Goal: Information Seeking & Learning: Learn about a topic

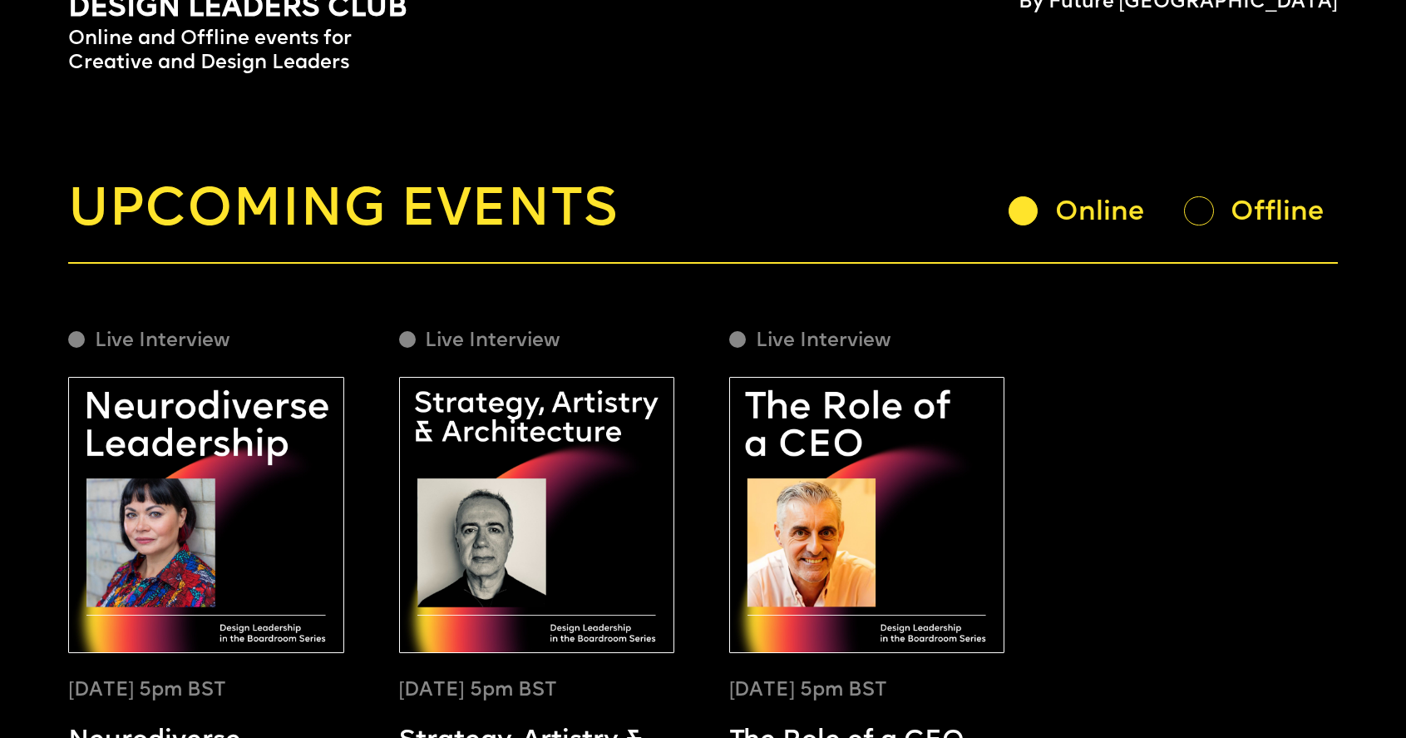
scroll to position [137, 0]
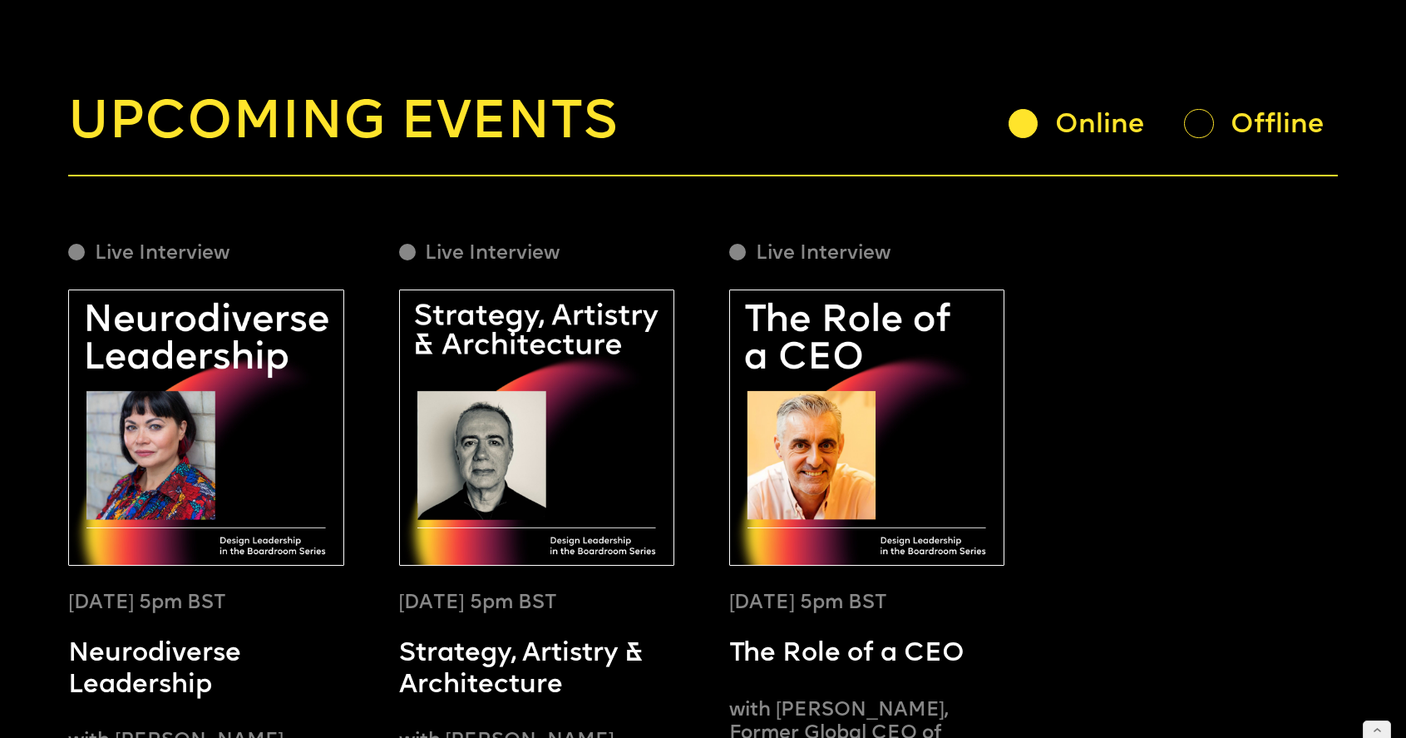
click at [1205, 122] on div at bounding box center [1198, 123] width 29 height 29
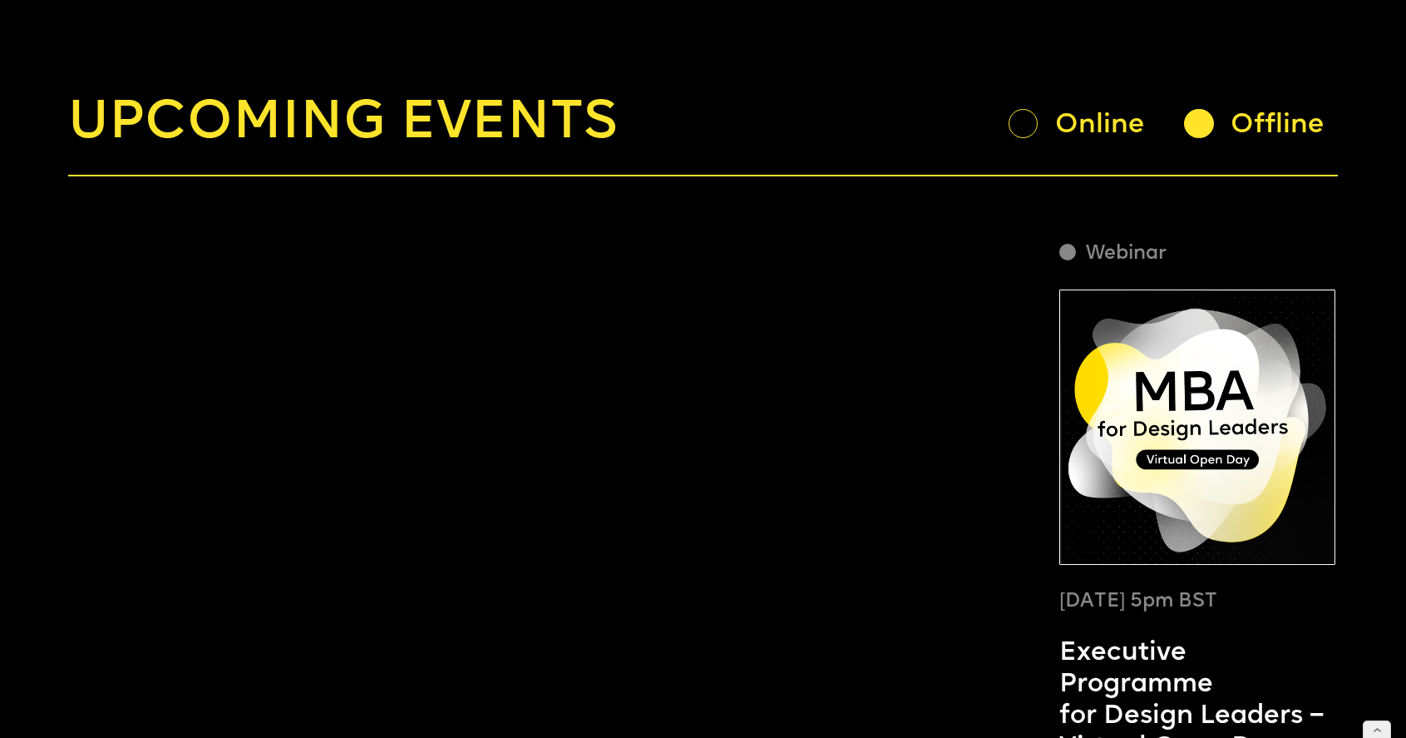
click at [1077, 124] on div "Online" at bounding box center [1108, 125] width 107 height 35
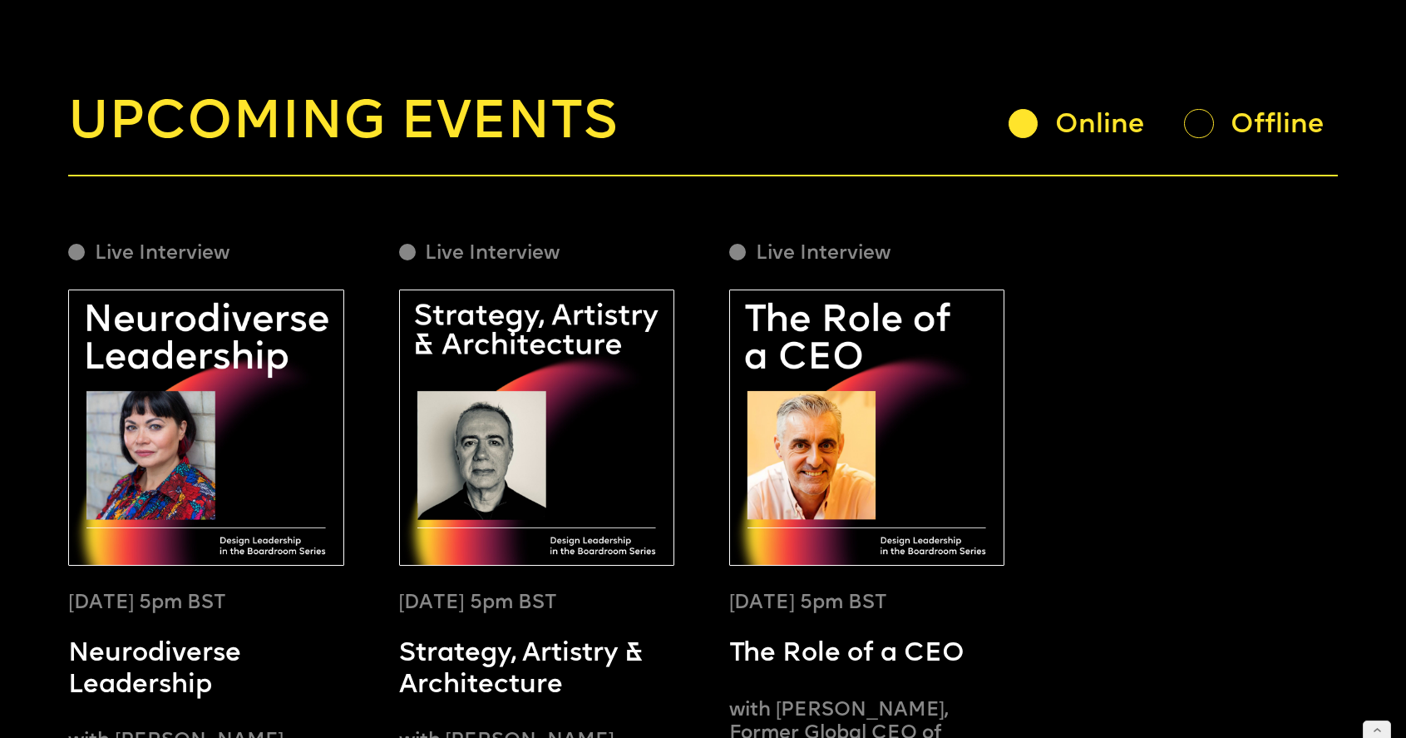
click at [1222, 119] on div "Offline" at bounding box center [1260, 123] width 153 height 31
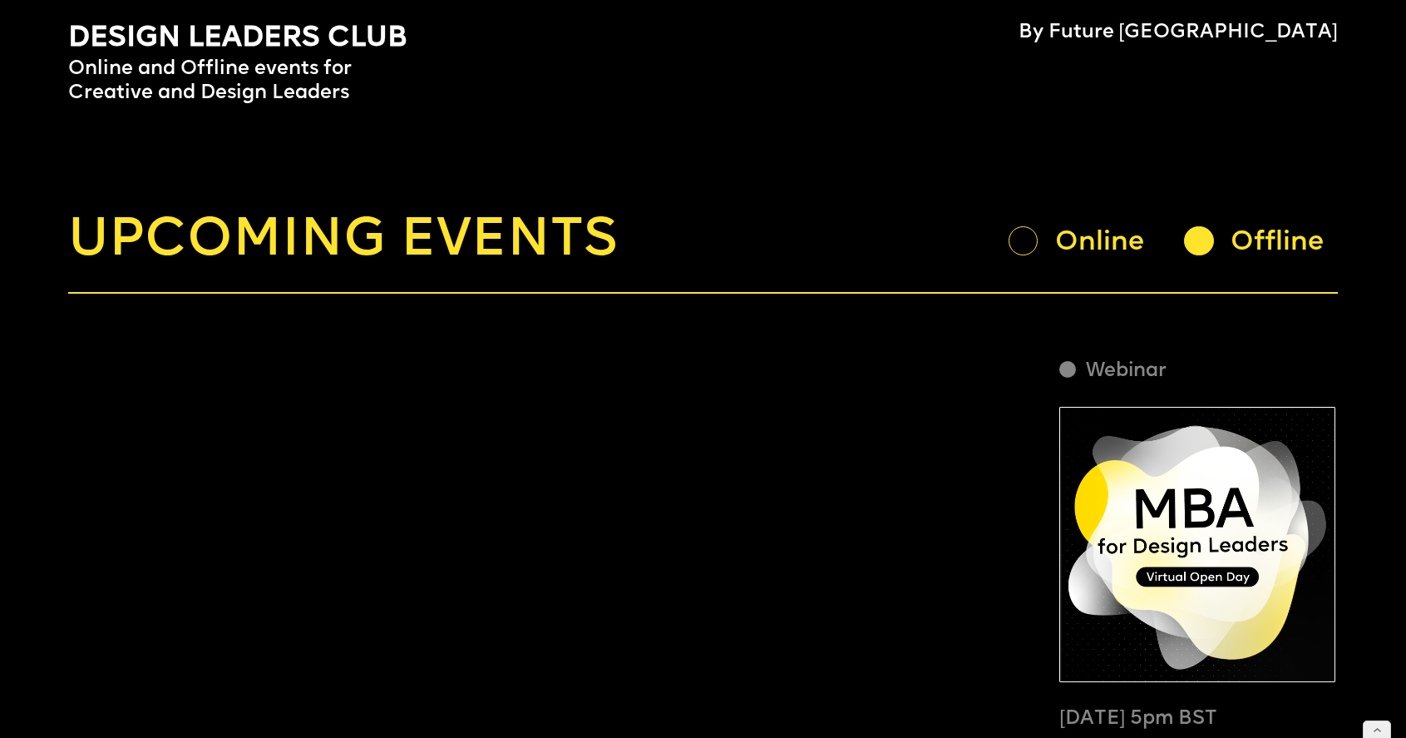
scroll to position [18, 0]
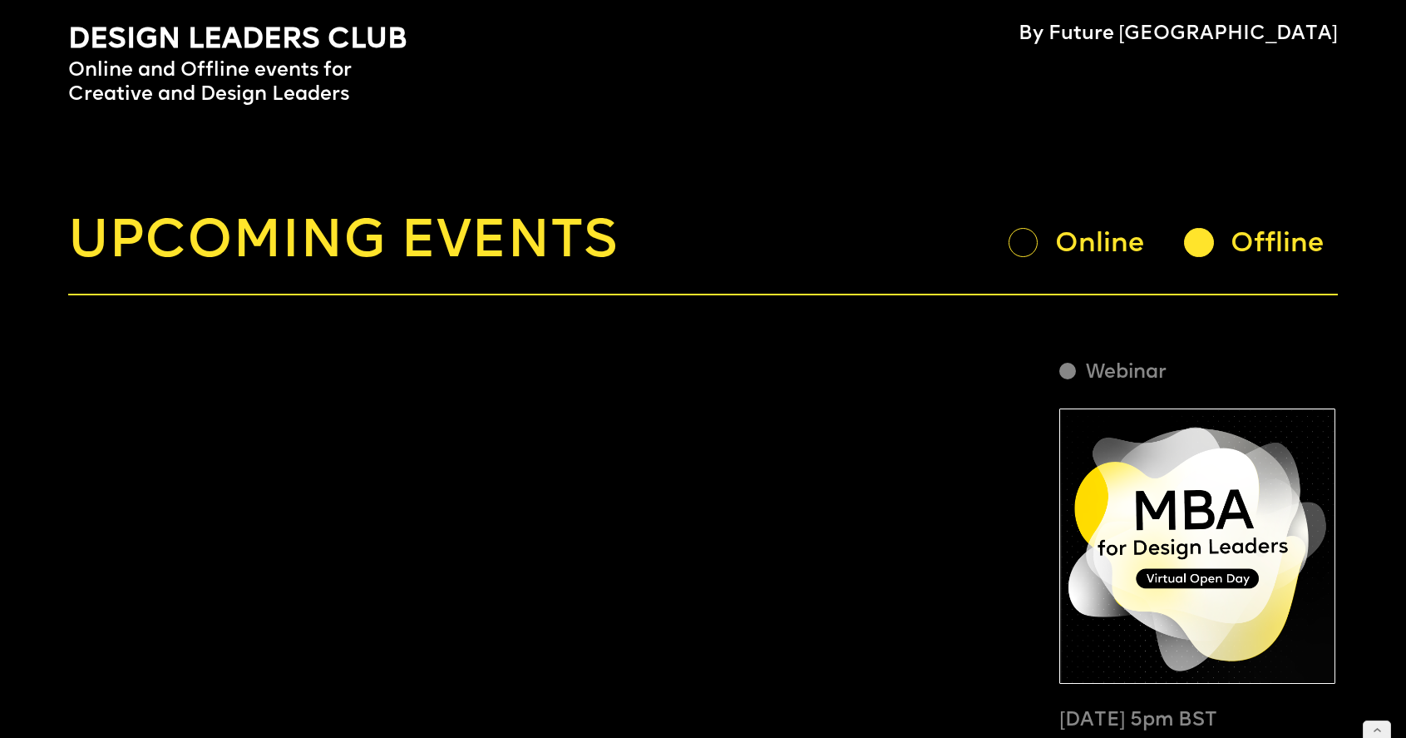
click at [1059, 236] on div "Online" at bounding box center [1108, 244] width 107 height 35
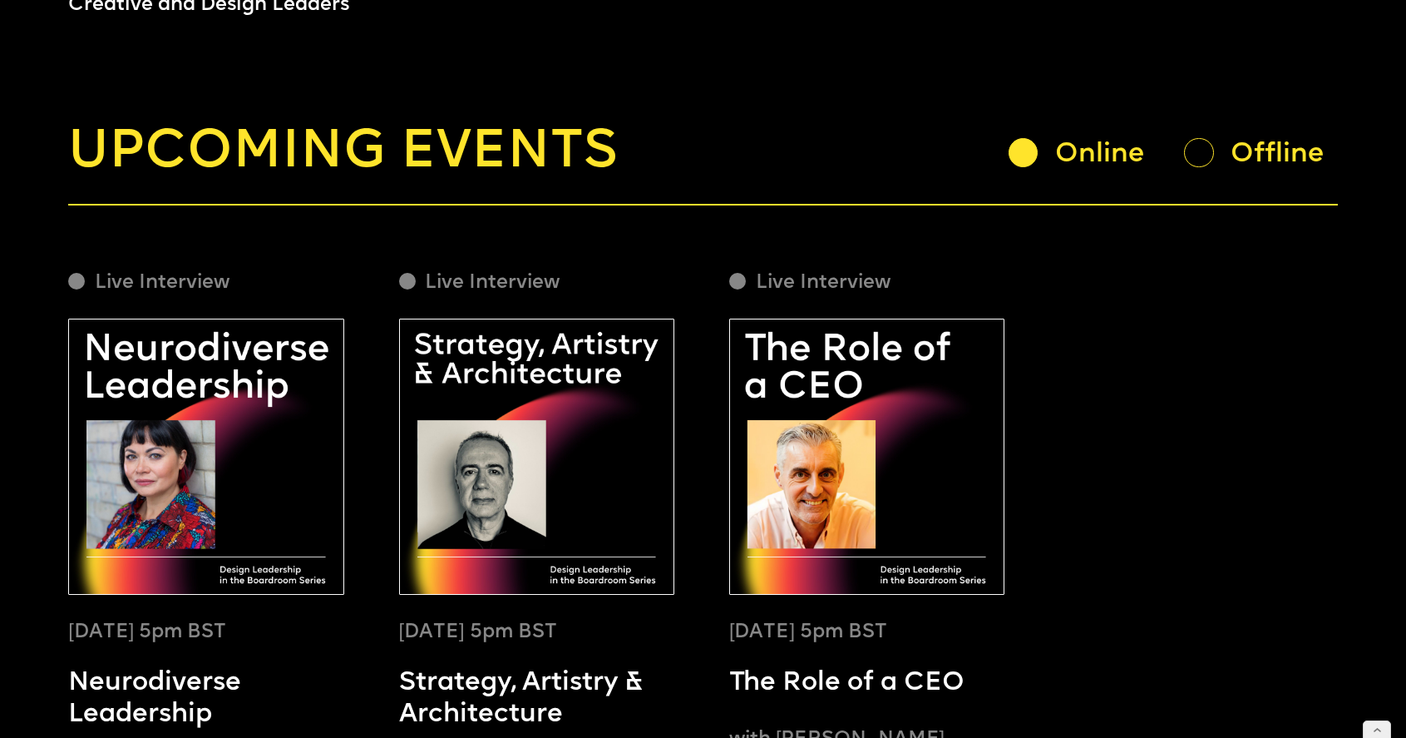
scroll to position [80, 0]
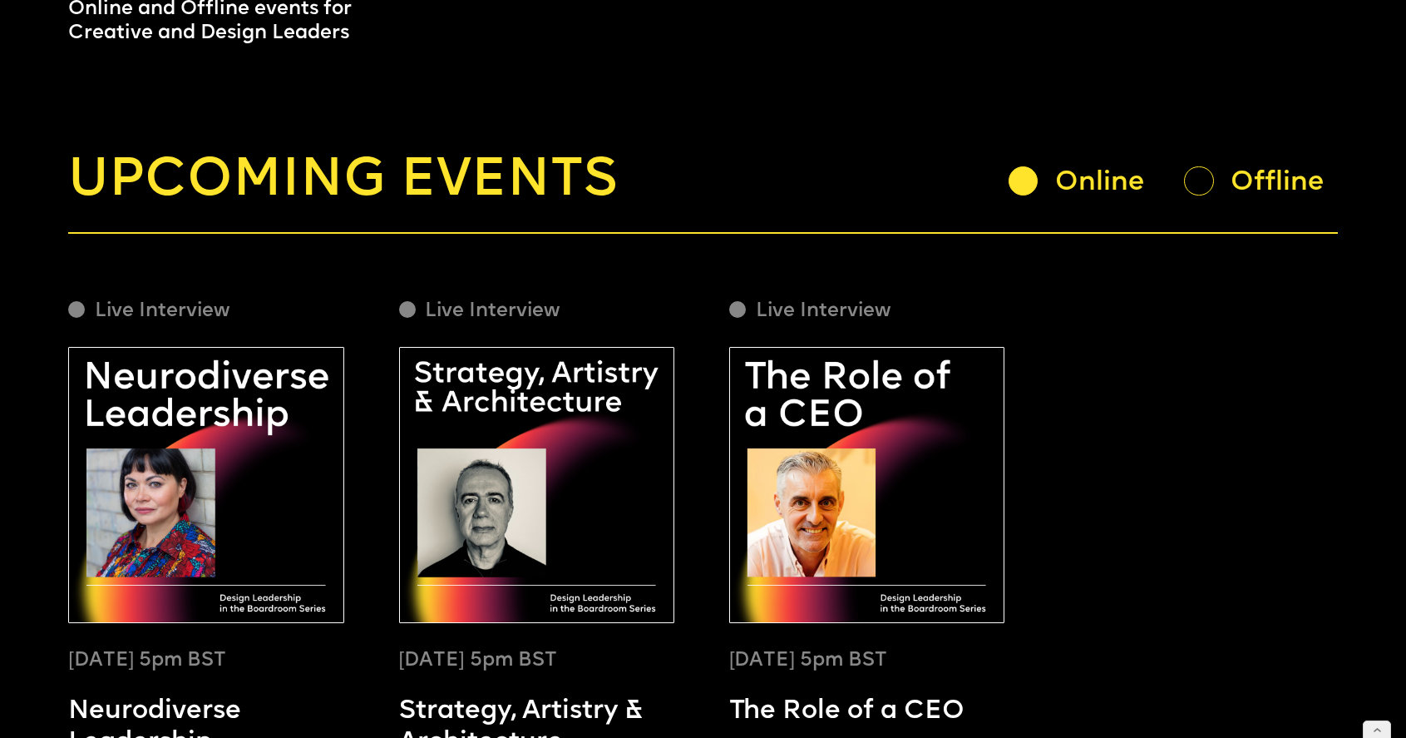
click at [1203, 175] on div at bounding box center [1198, 180] width 29 height 29
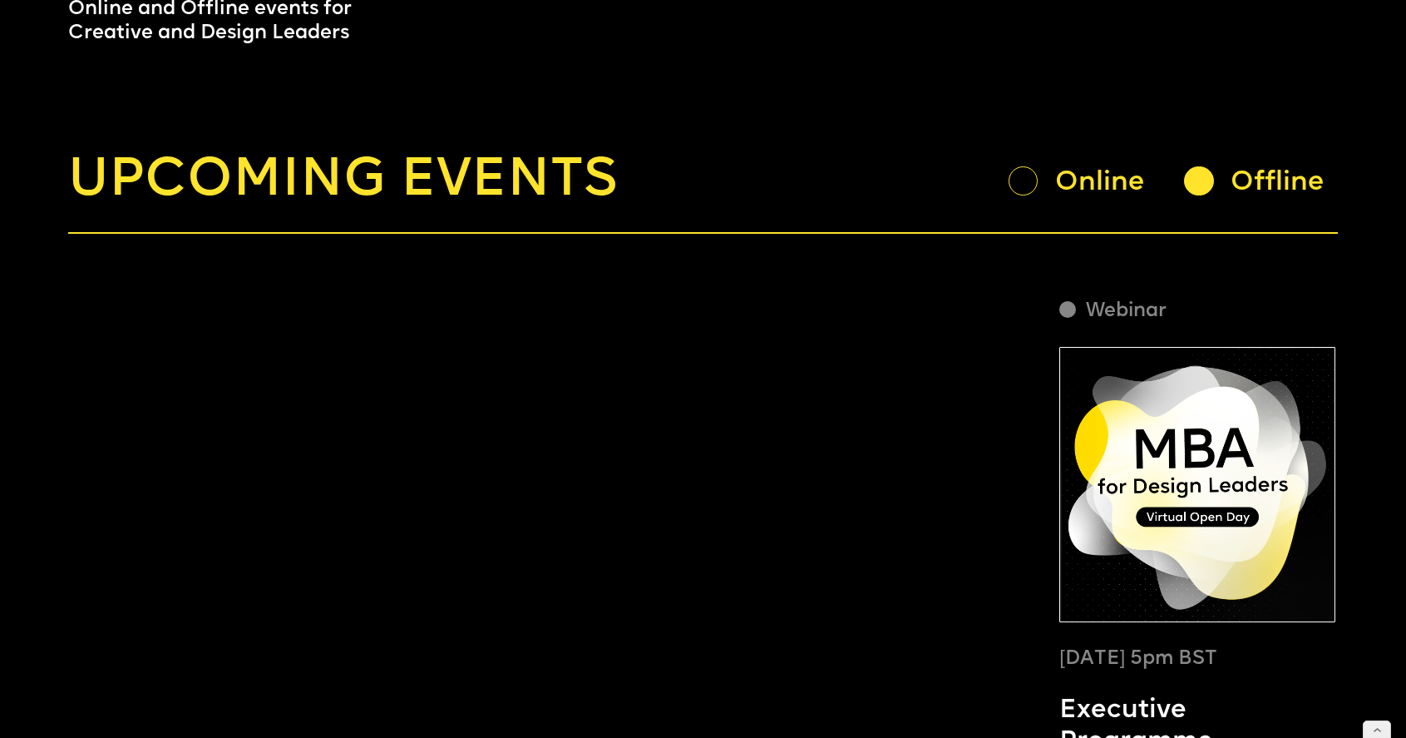
click at [1091, 185] on div "Online" at bounding box center [1108, 182] width 107 height 35
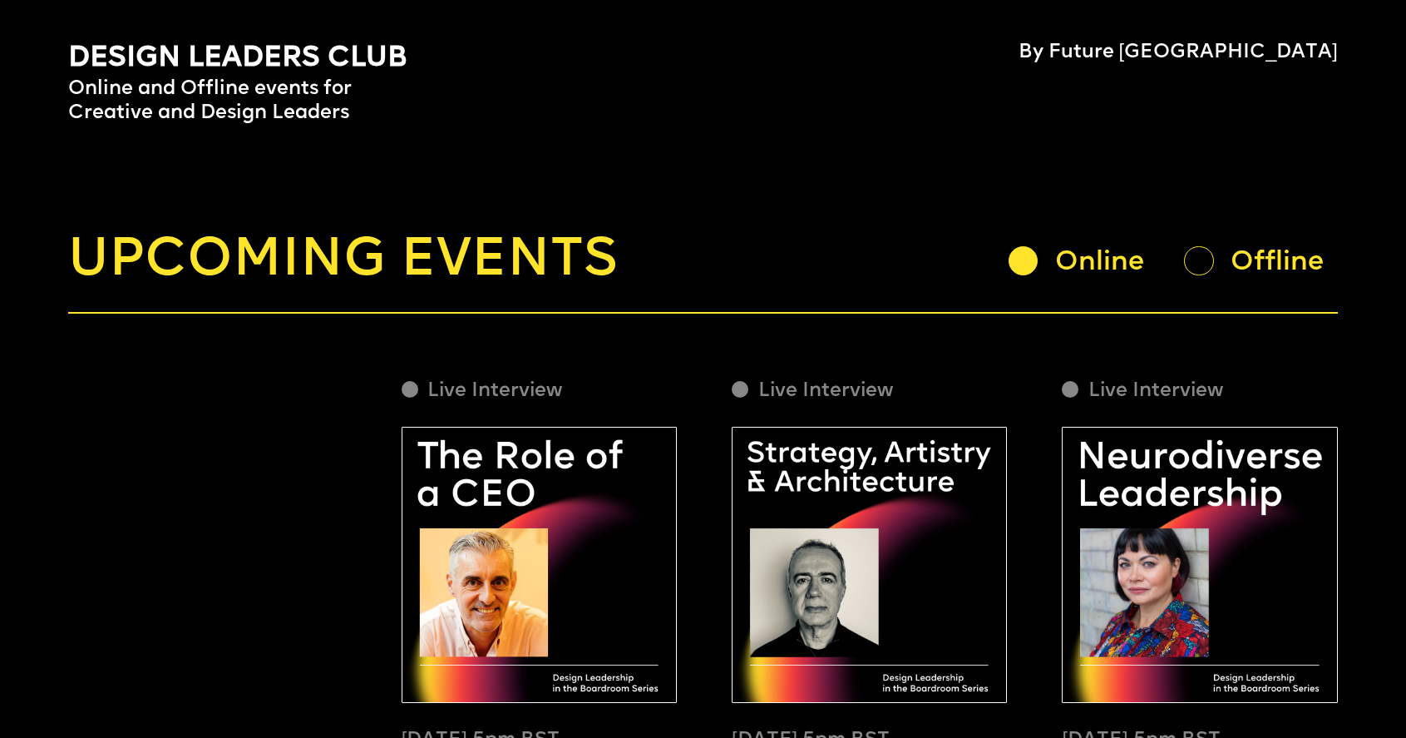
scroll to position [213, 0]
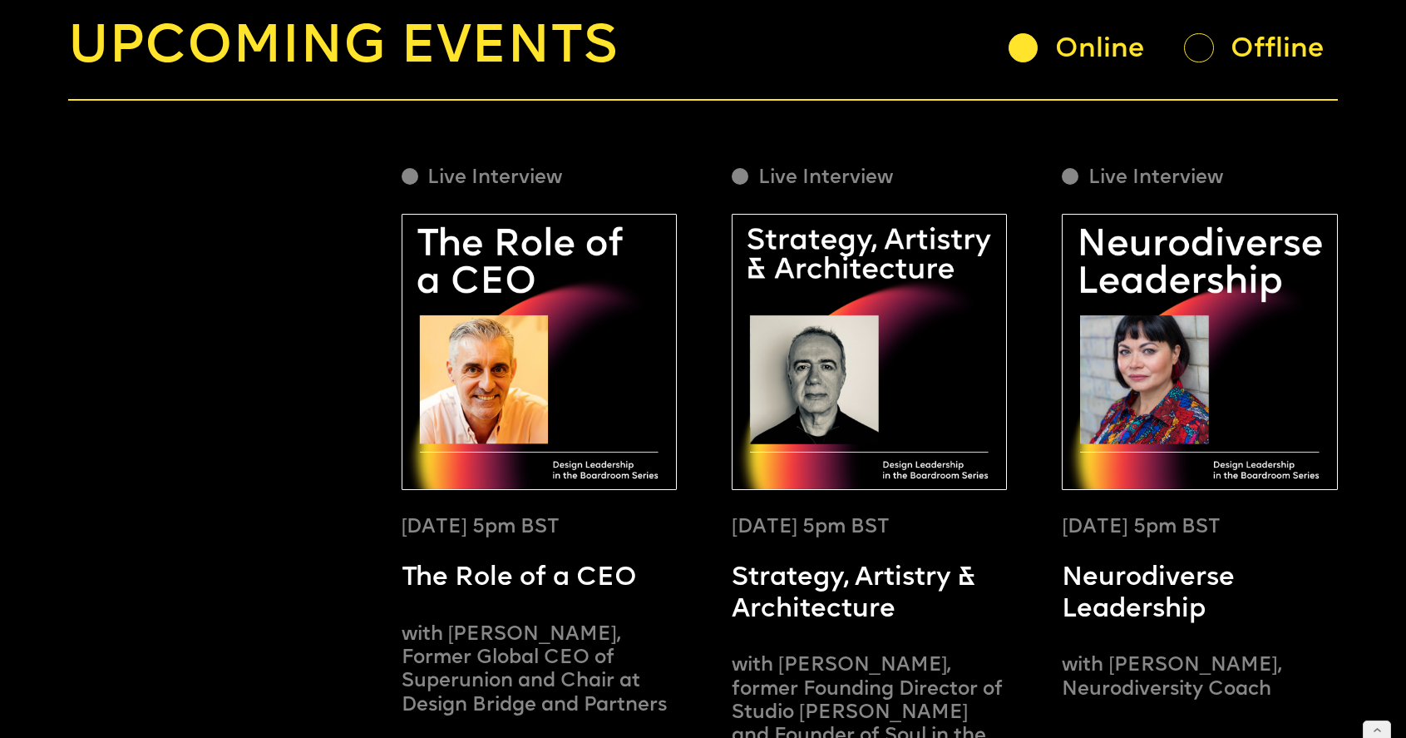
click at [1203, 39] on div at bounding box center [1198, 47] width 29 height 29
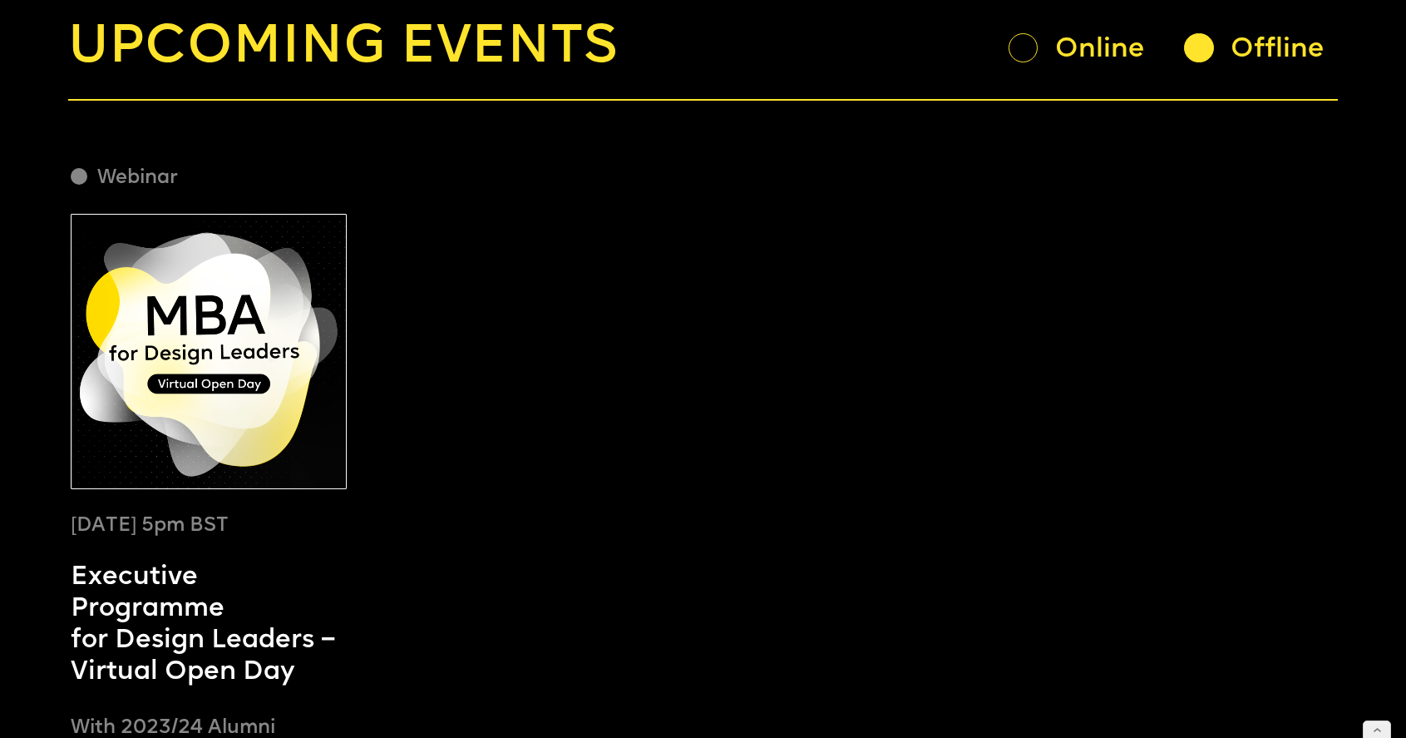
click at [1020, 55] on div at bounding box center [1023, 47] width 29 height 29
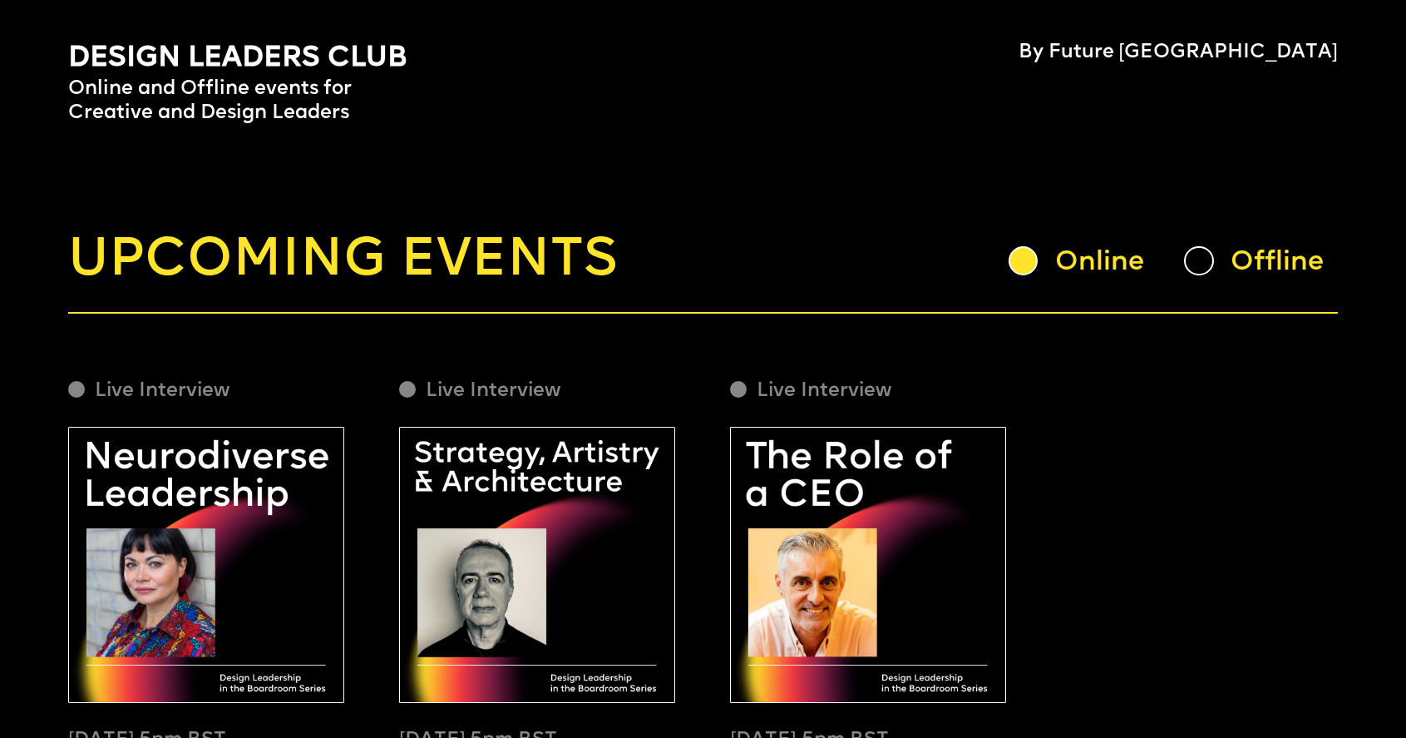
click at [1192, 273] on div "Offline" at bounding box center [1260, 260] width 153 height 31
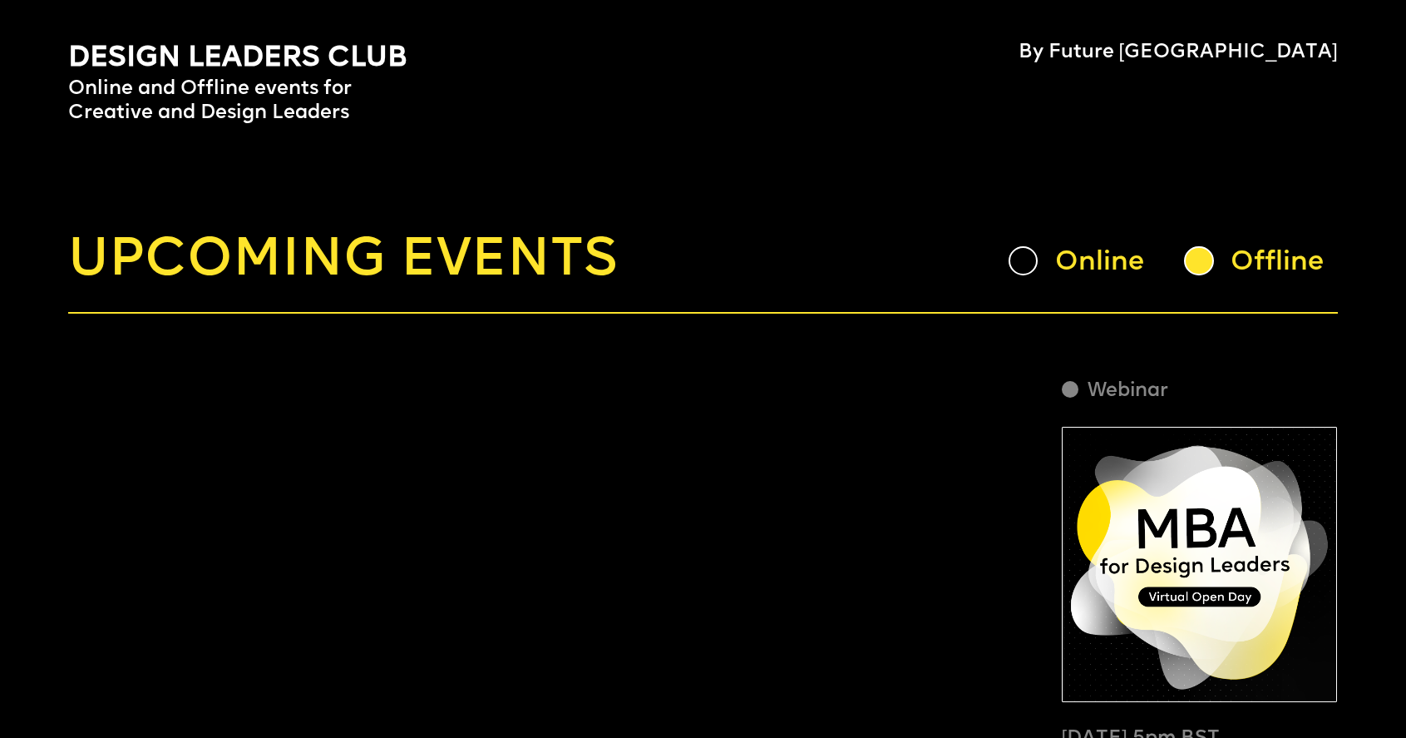
click at [1204, 264] on div at bounding box center [1198, 260] width 29 height 29
click at [1043, 259] on div "Online" at bounding box center [1085, 260] width 153 height 31
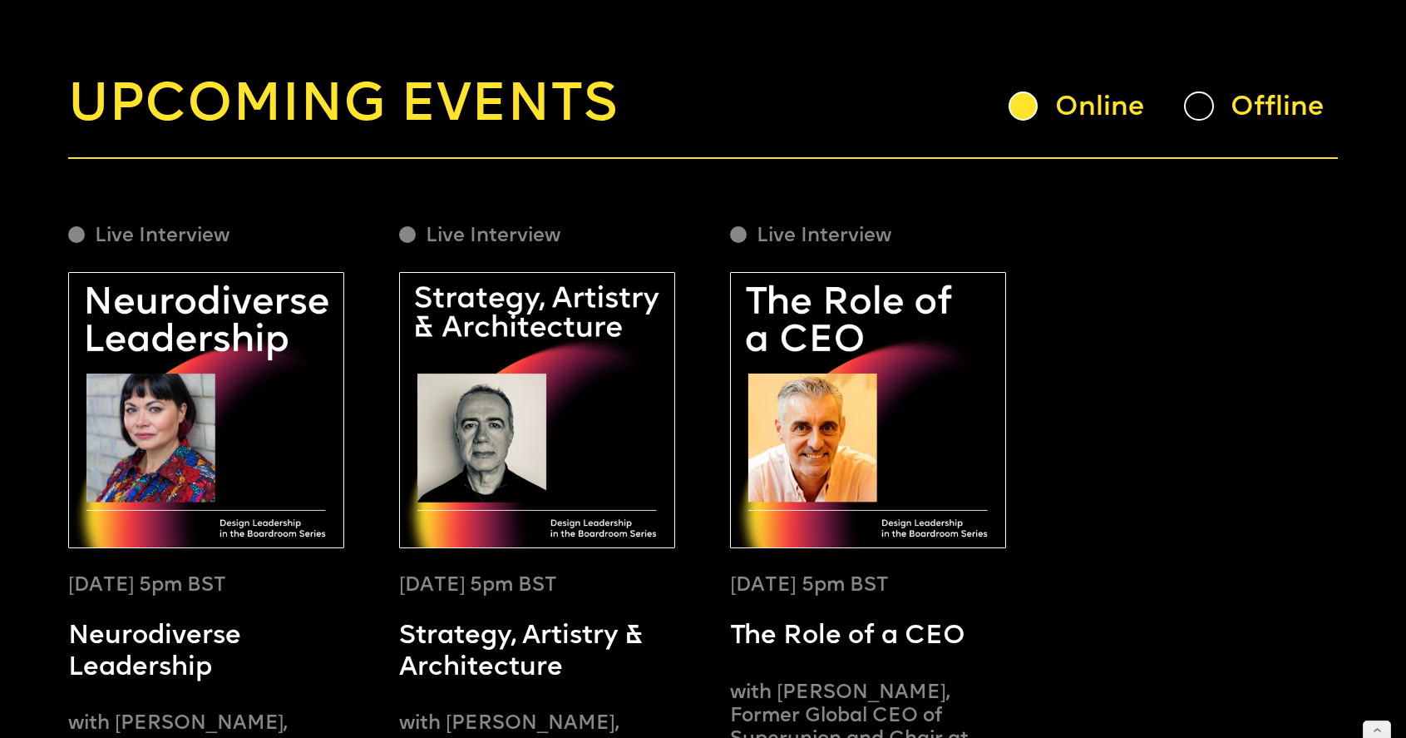
scroll to position [140, 0]
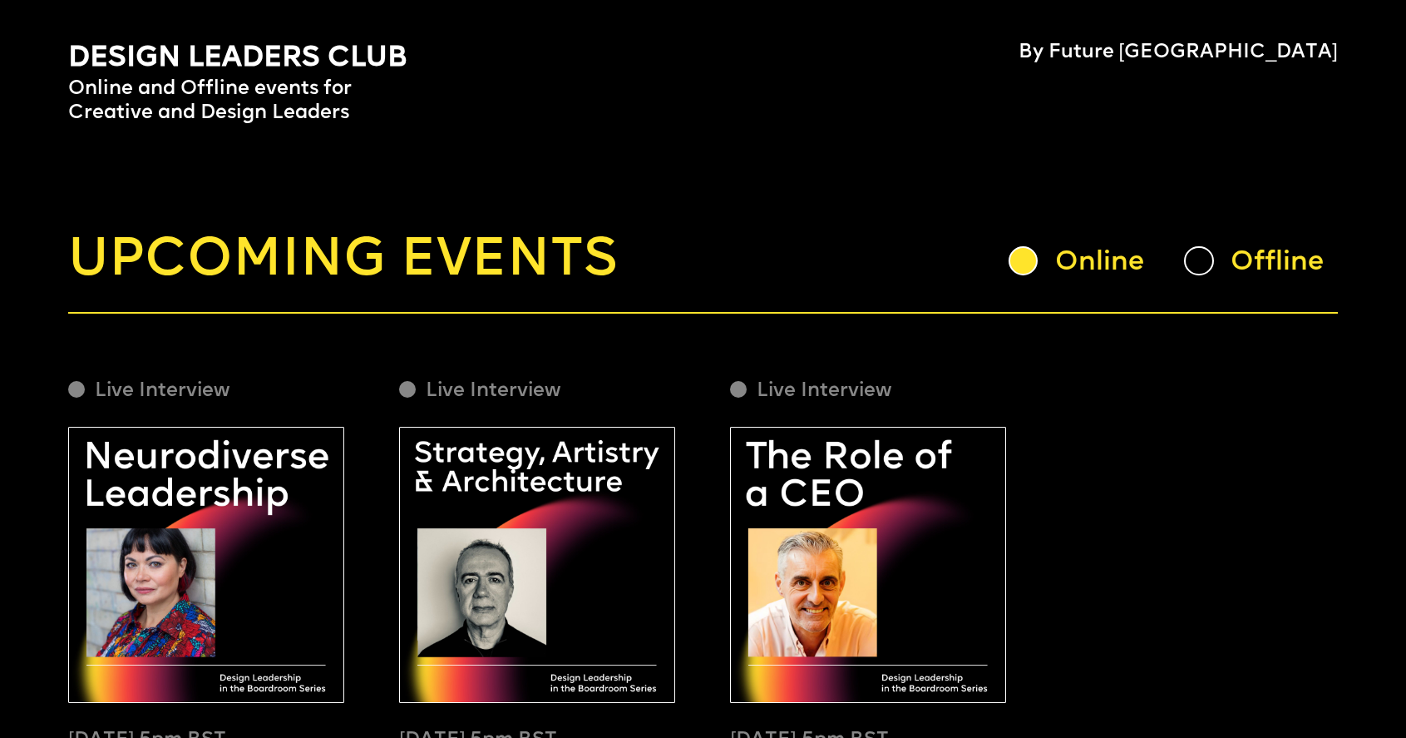
click at [1210, 264] on div at bounding box center [1198, 260] width 29 height 29
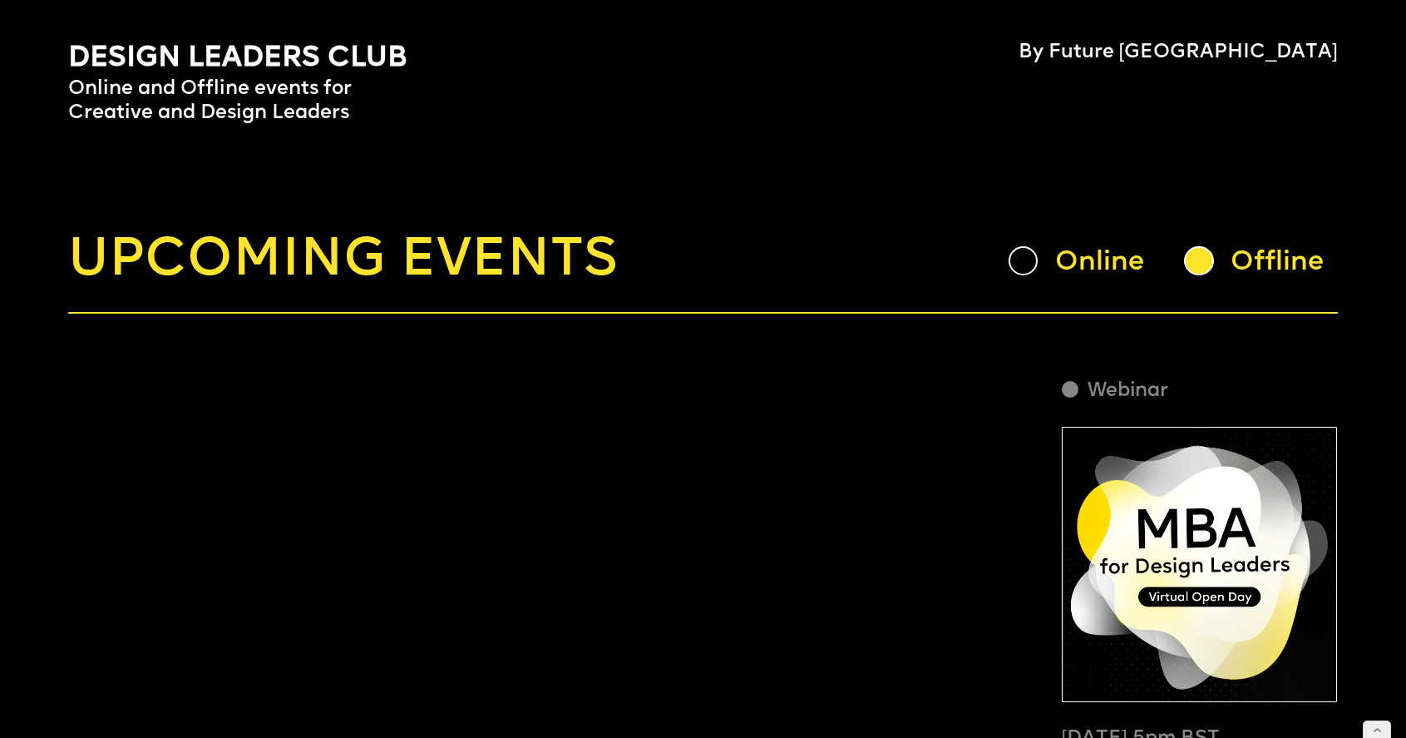
click at [1018, 266] on div at bounding box center [1023, 260] width 29 height 29
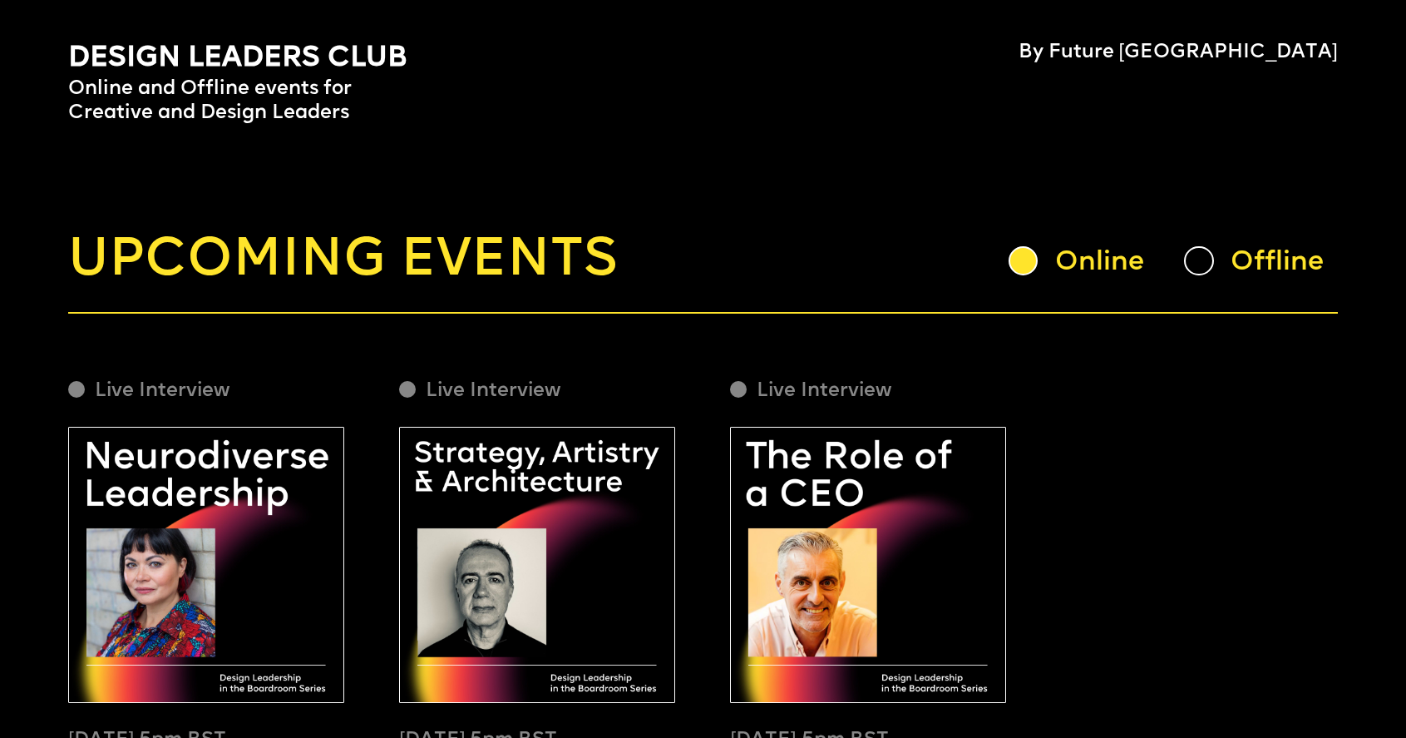
click at [1202, 263] on div at bounding box center [1198, 260] width 29 height 29
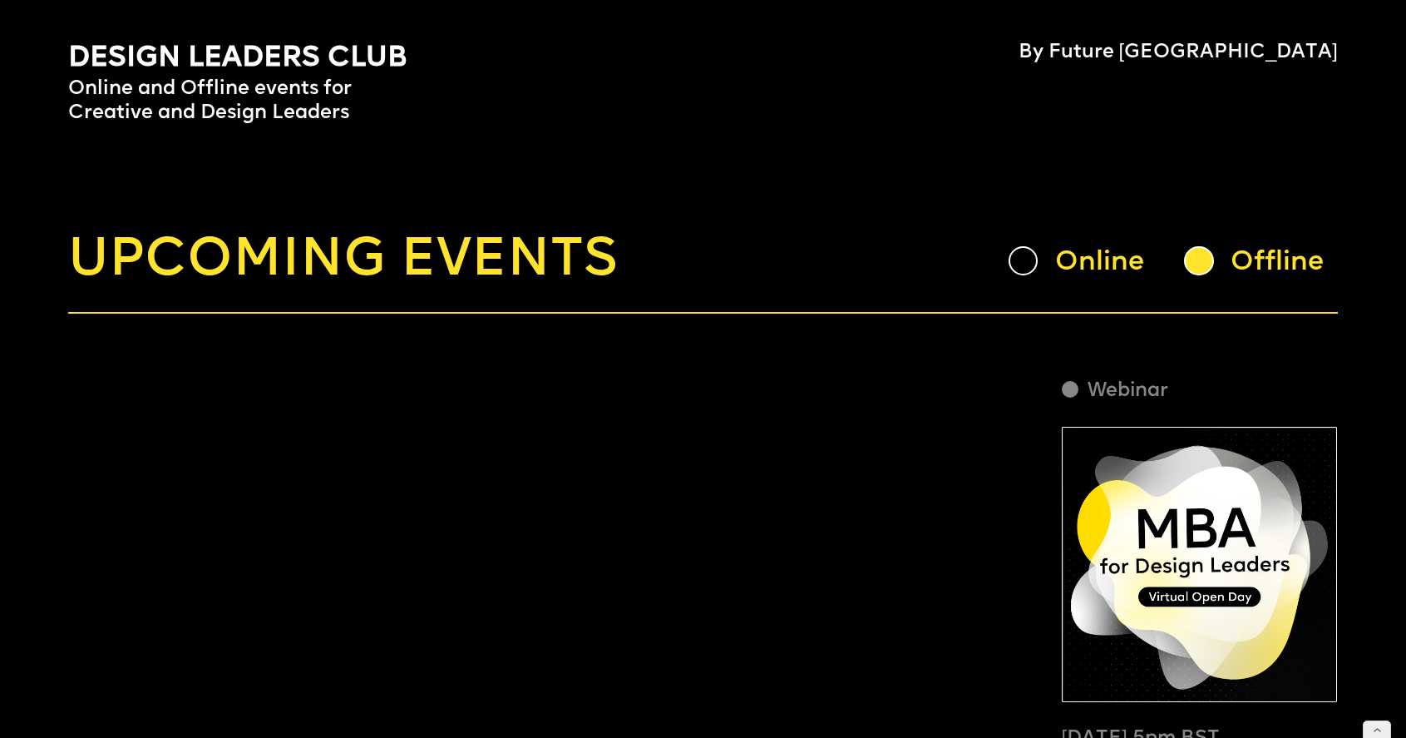
click at [1031, 263] on div at bounding box center [1023, 260] width 29 height 29
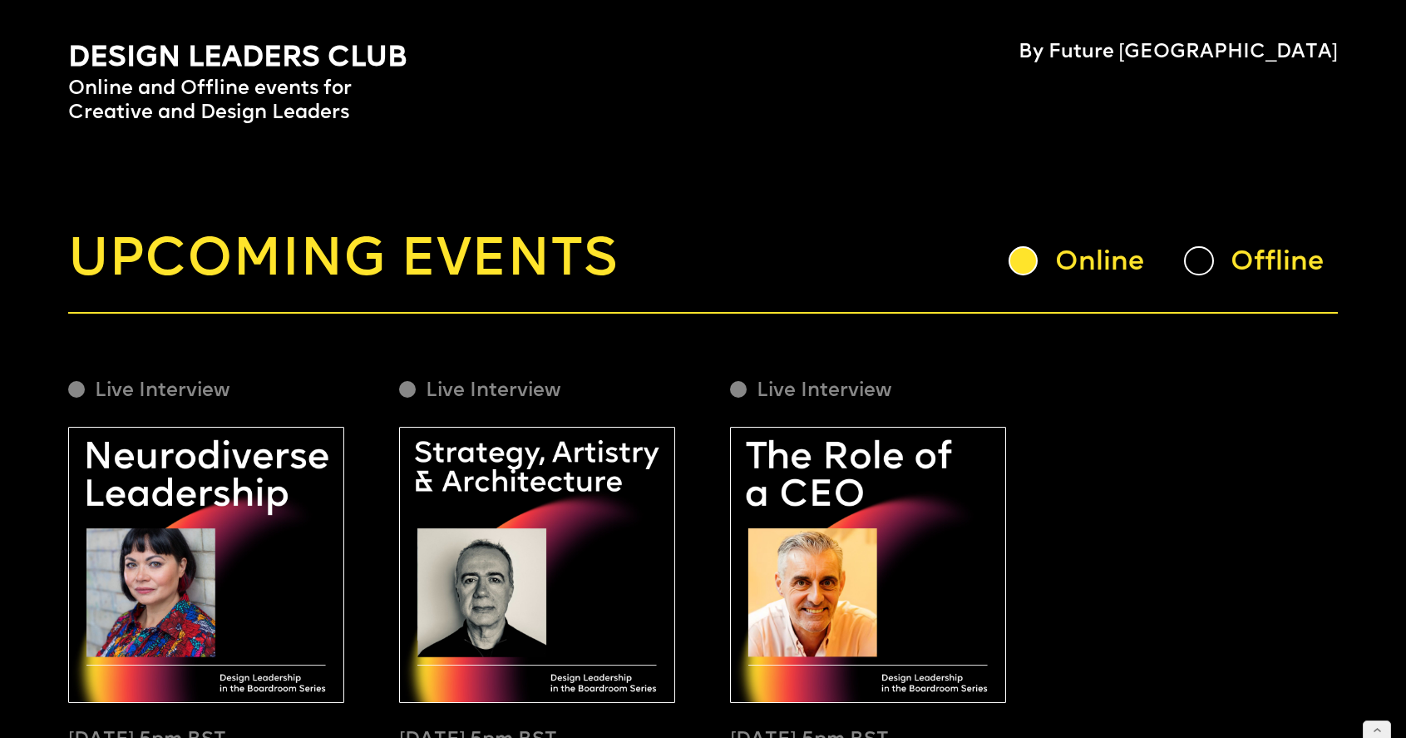
click at [1125, 535] on link "Webinar October 11, 5pm BST Executive Programme for Design Leaders – Virtual Op…" at bounding box center [1199, 730] width 275 height 727
click at [1189, 260] on div at bounding box center [1198, 260] width 29 height 29
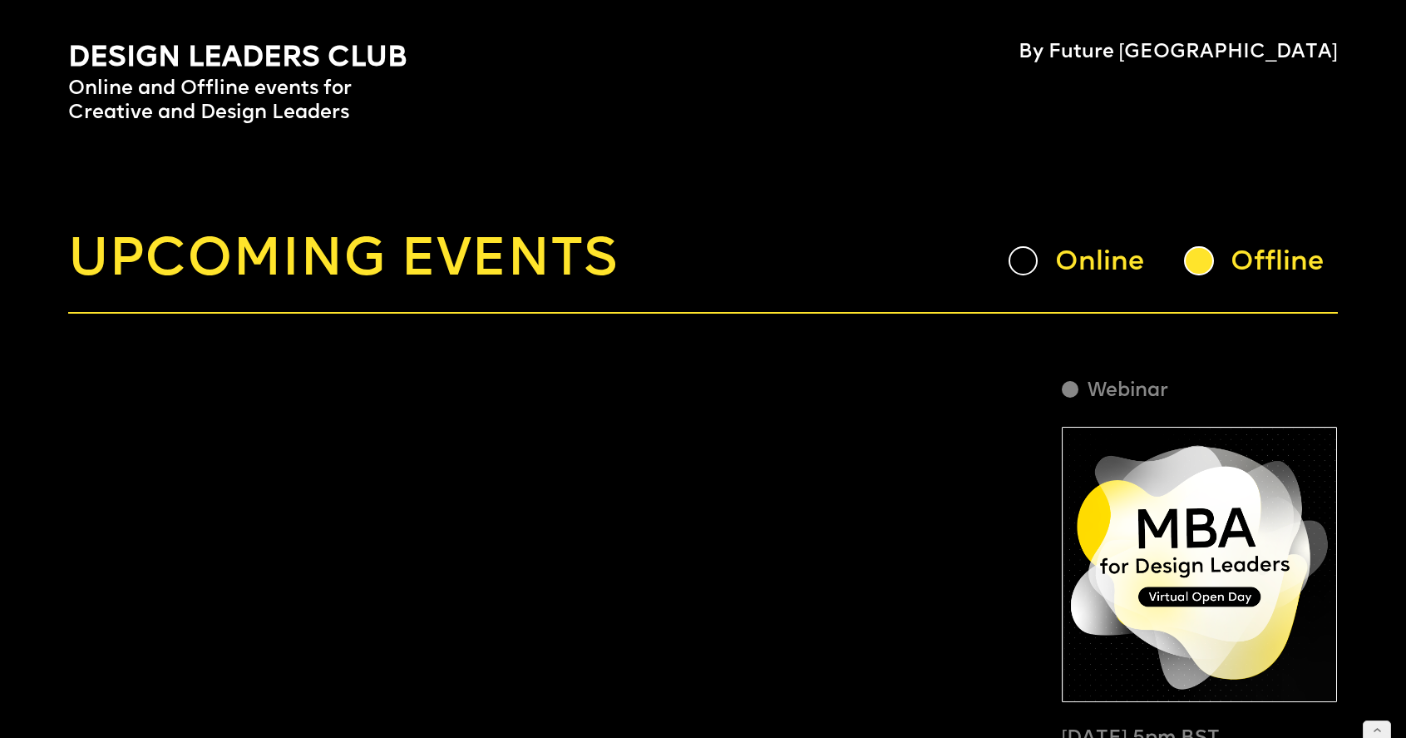
click at [1038, 249] on div "Online" at bounding box center [1085, 260] width 153 height 31
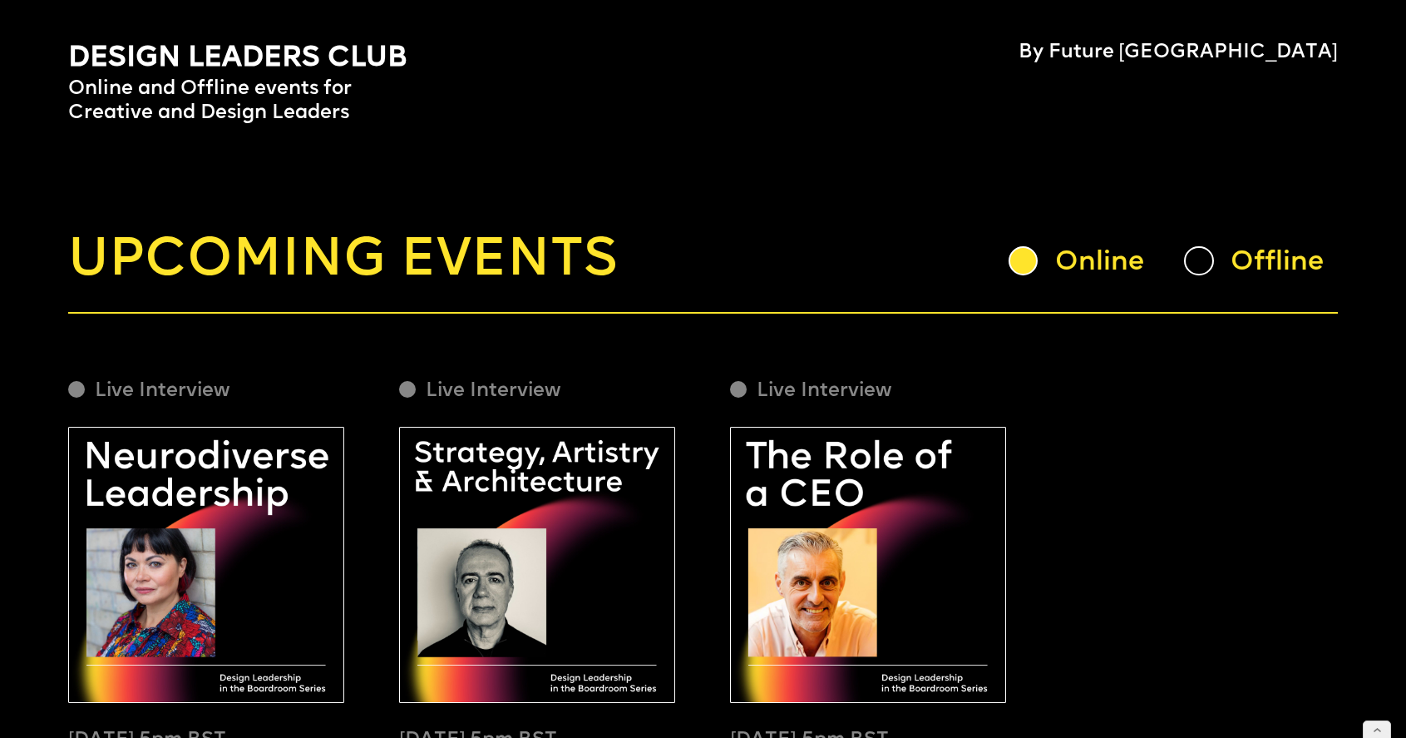
click at [906, 405] on div "Live Interview November 11, 5pm BST The Role of a CEO with Jim Prior, Former Gl…" at bounding box center [867, 730] width 275 height 727
click at [1195, 262] on div at bounding box center [1198, 260] width 29 height 29
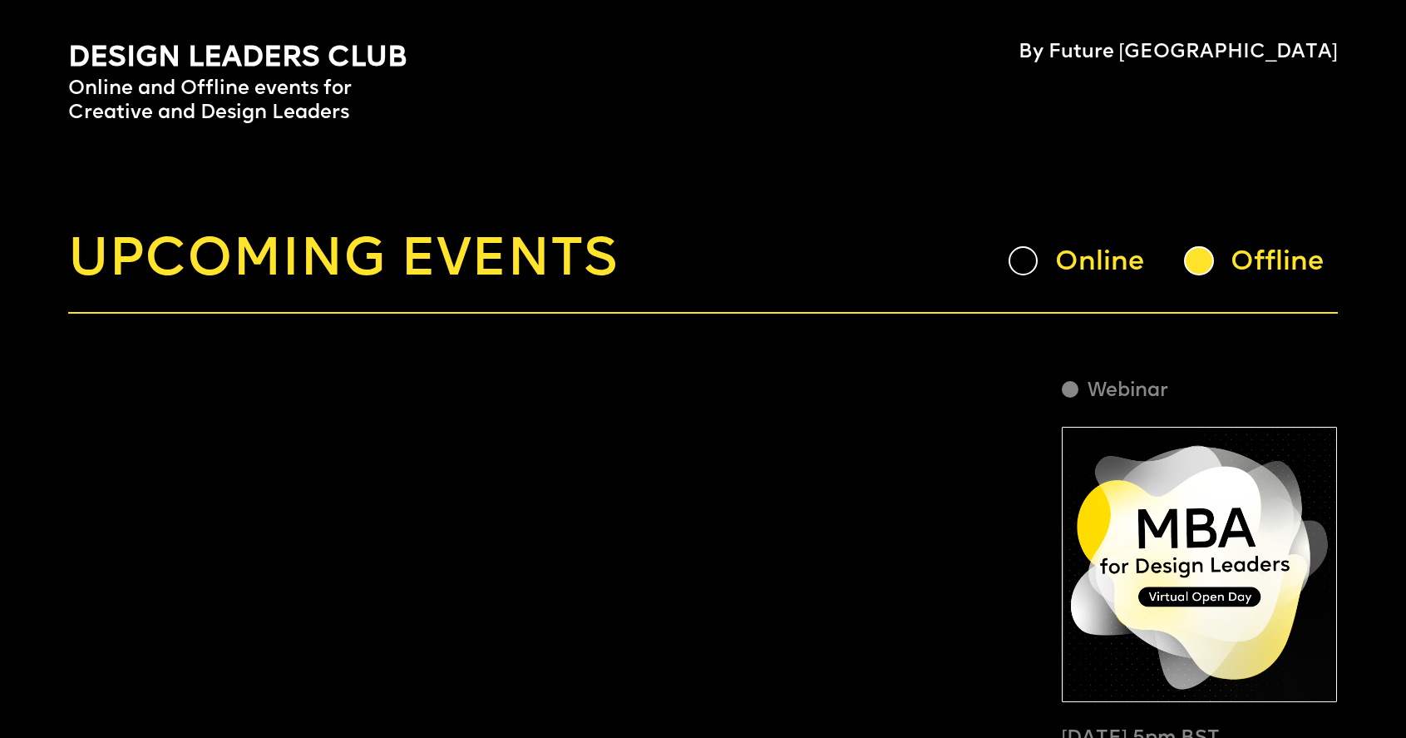
click at [1219, 265] on div "Offline" at bounding box center [1260, 260] width 153 height 31
click at [1029, 265] on div at bounding box center [1023, 260] width 29 height 29
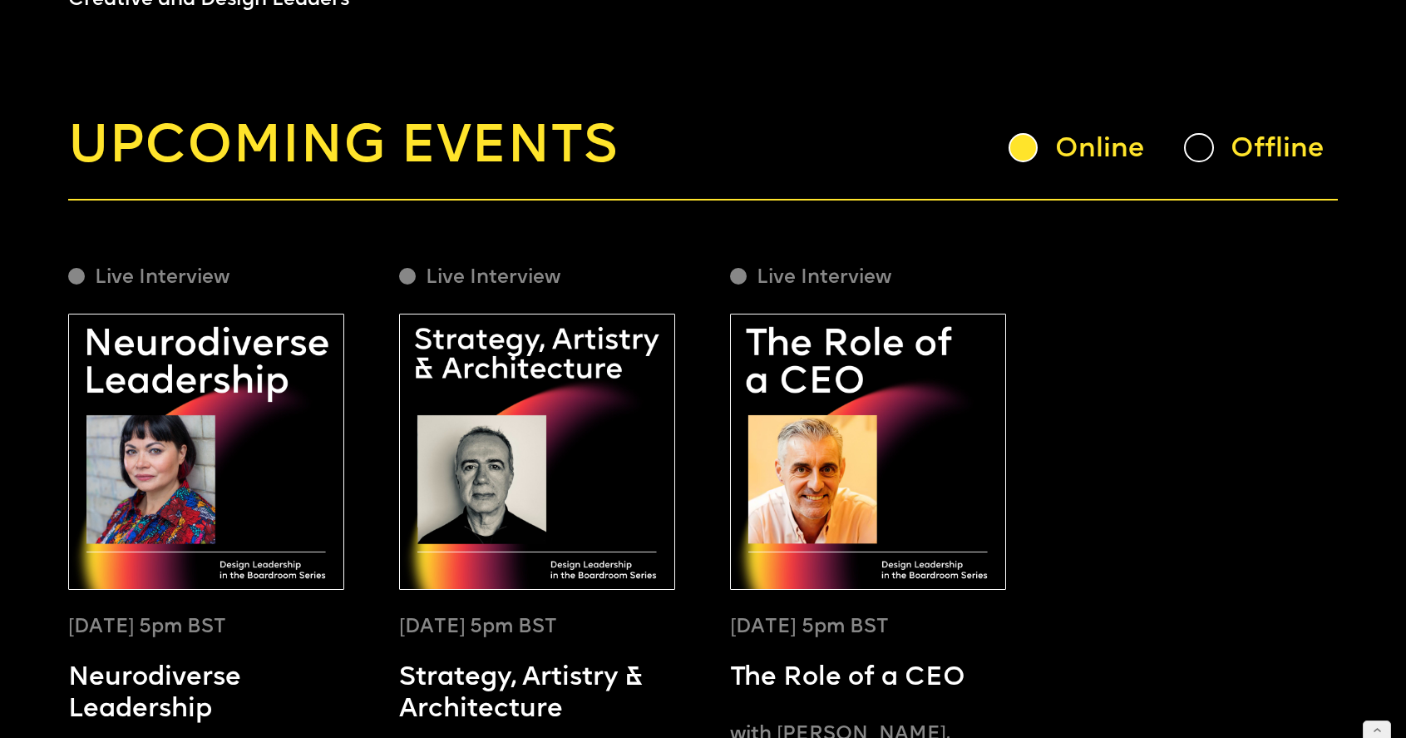
scroll to position [116, 0]
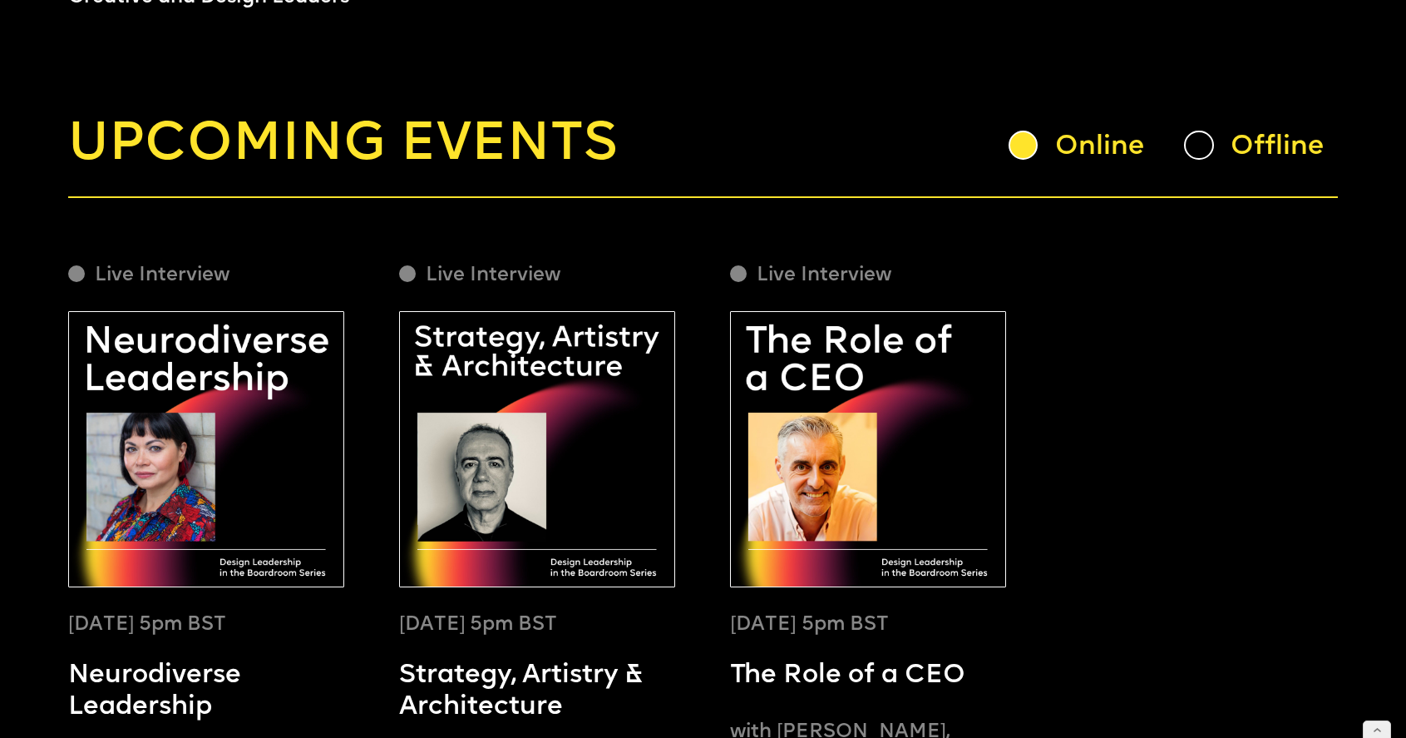
click at [1217, 155] on div "Offline" at bounding box center [1260, 145] width 153 height 31
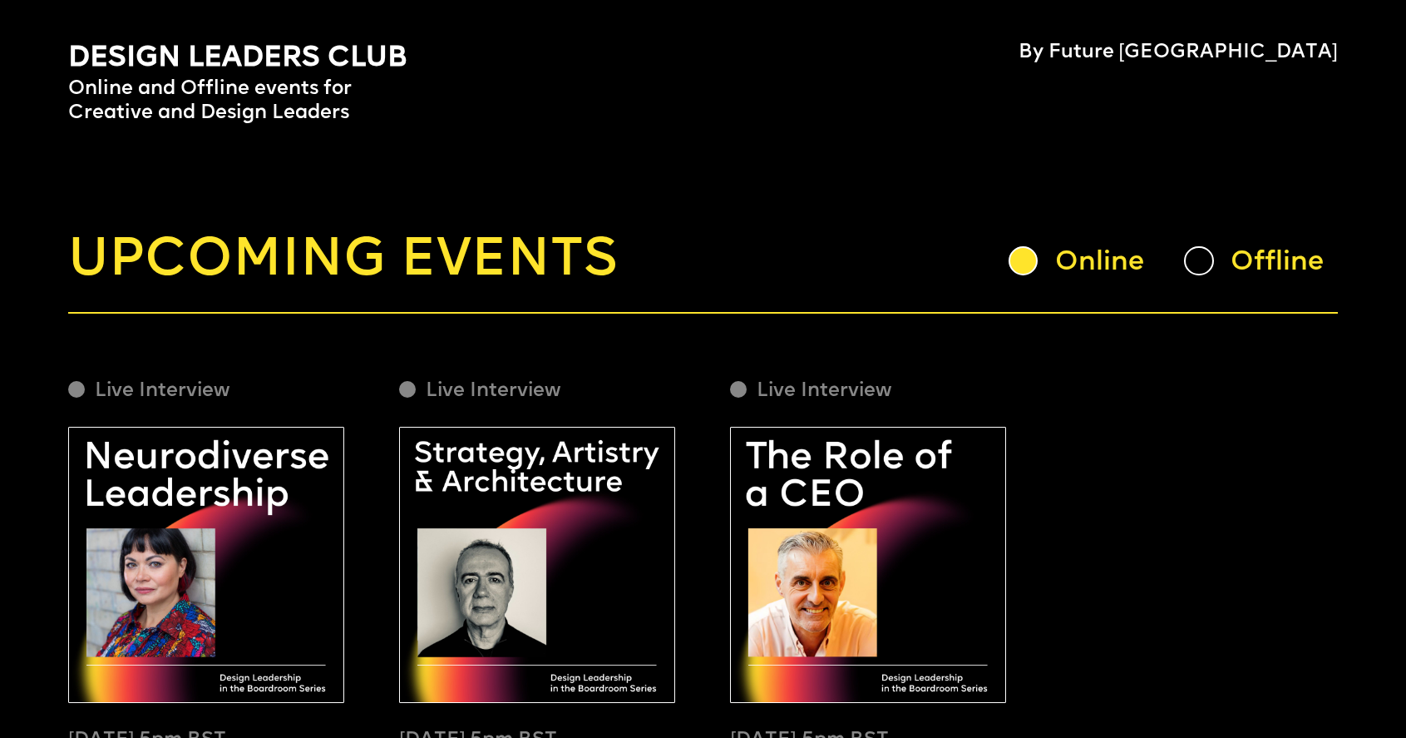
click at [1207, 265] on div at bounding box center [1198, 260] width 29 height 29
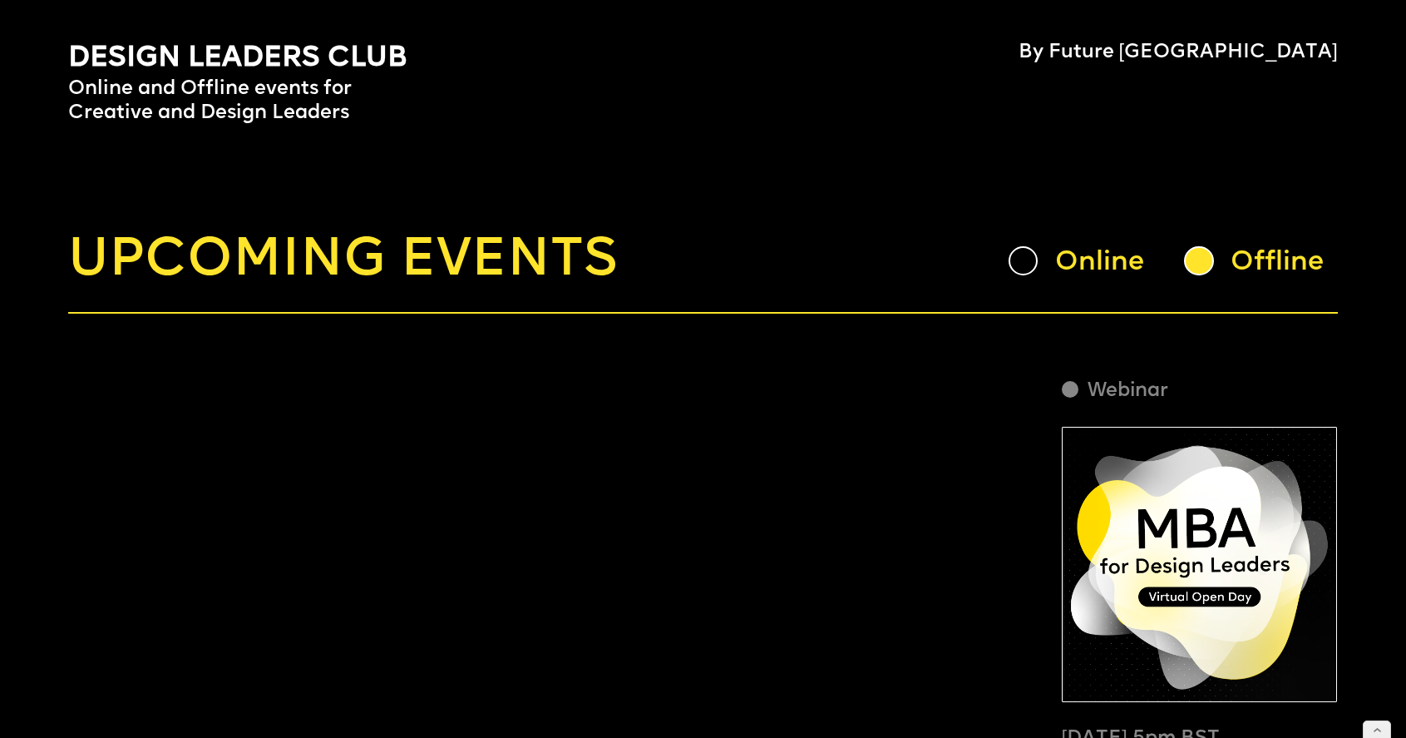
click at [1018, 260] on div at bounding box center [1023, 260] width 29 height 29
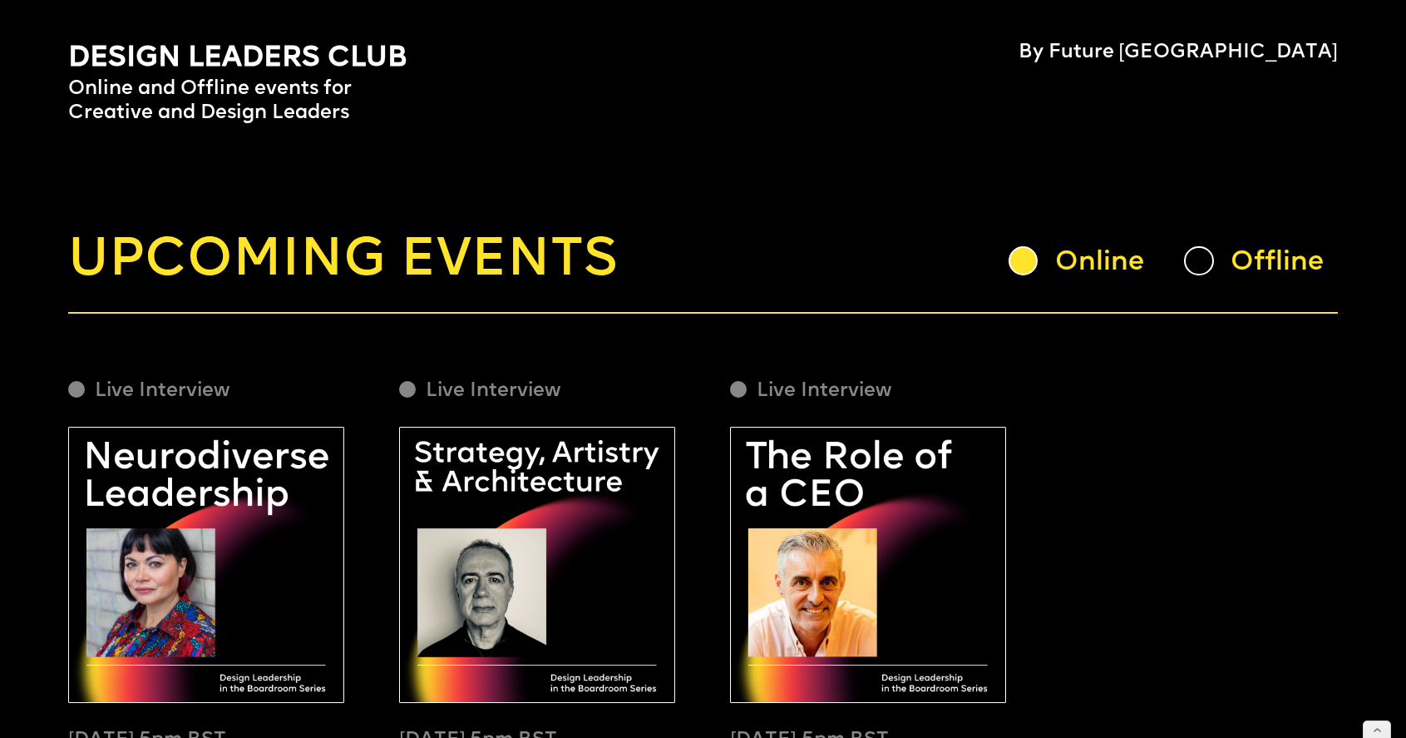
click at [1141, 497] on link "Webinar October 11, 5pm BST Executive Programme for Design Leaders – Virtual Op…" at bounding box center [1199, 730] width 275 height 727
click at [1208, 252] on div at bounding box center [1198, 260] width 29 height 29
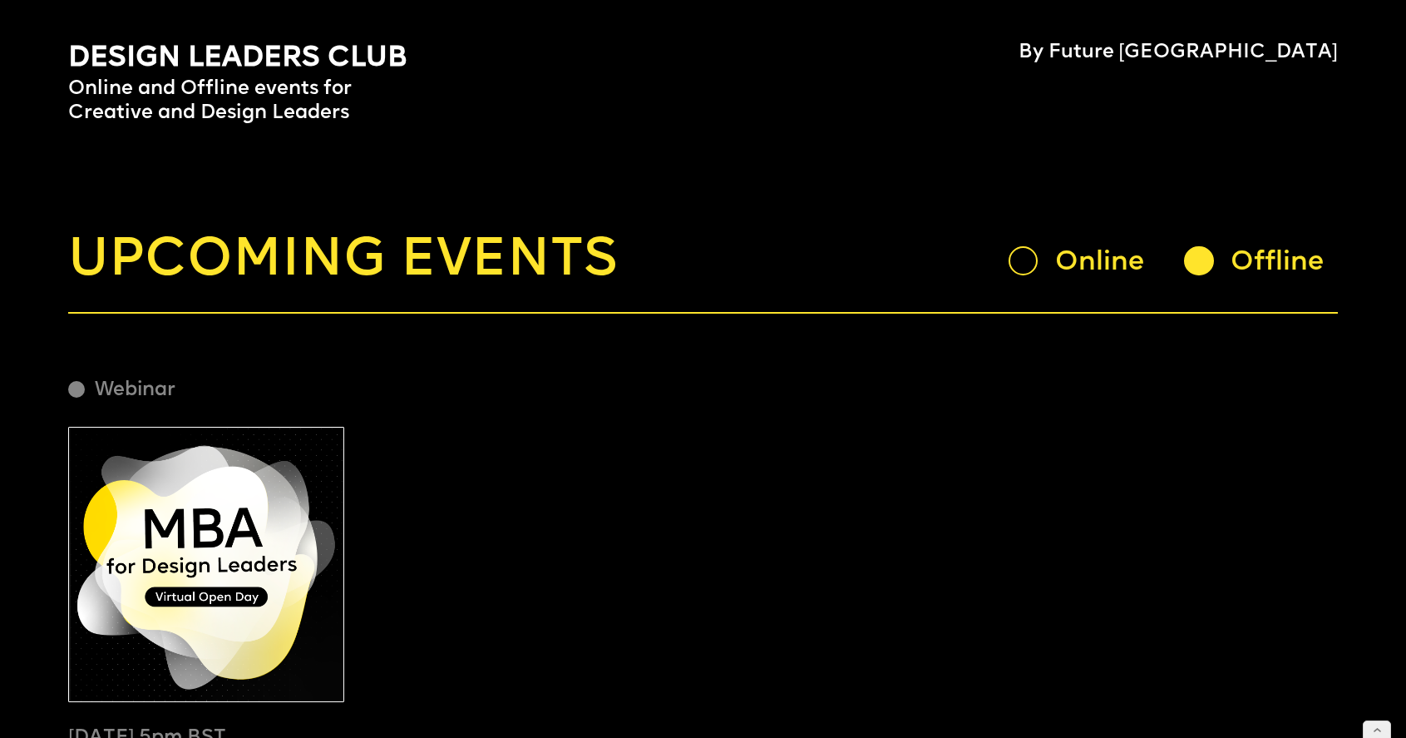
click at [1059, 262] on div "Online" at bounding box center [1108, 262] width 107 height 35
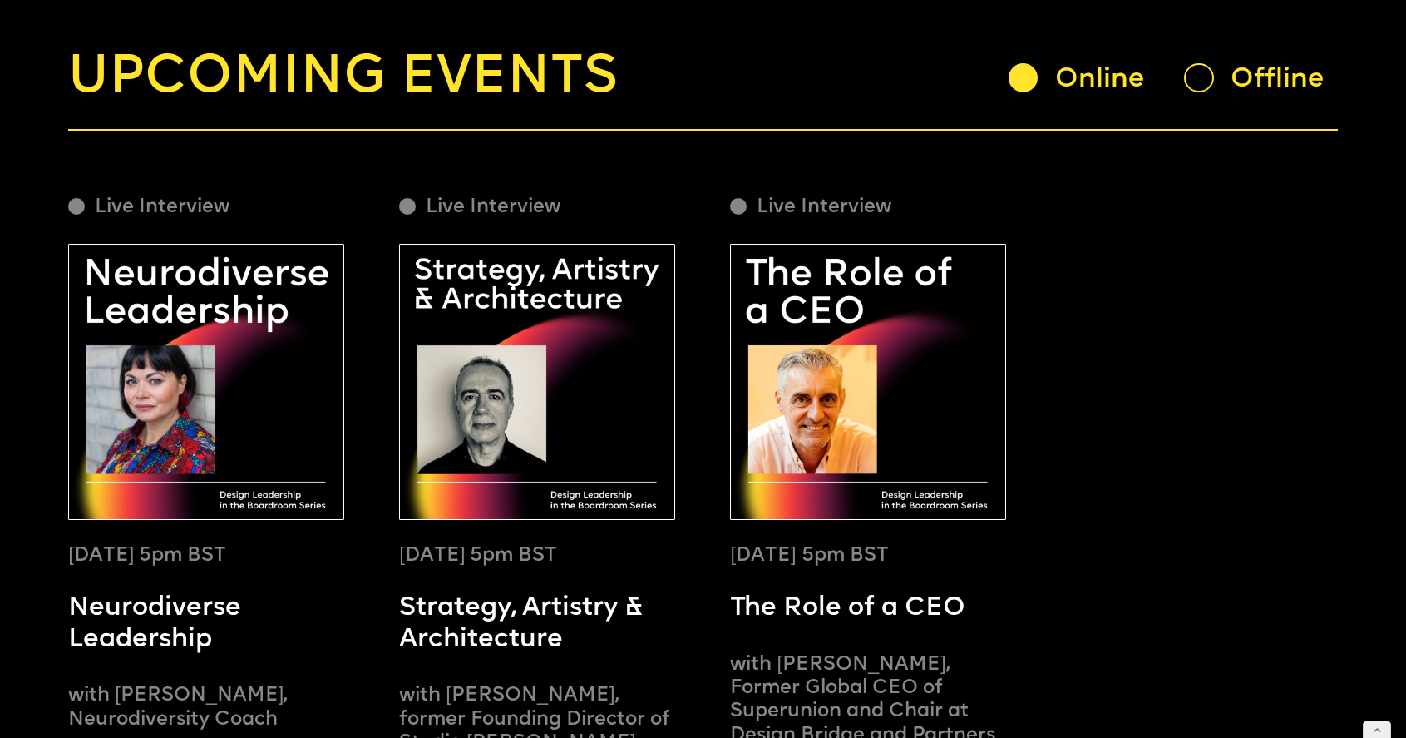
scroll to position [186, 0]
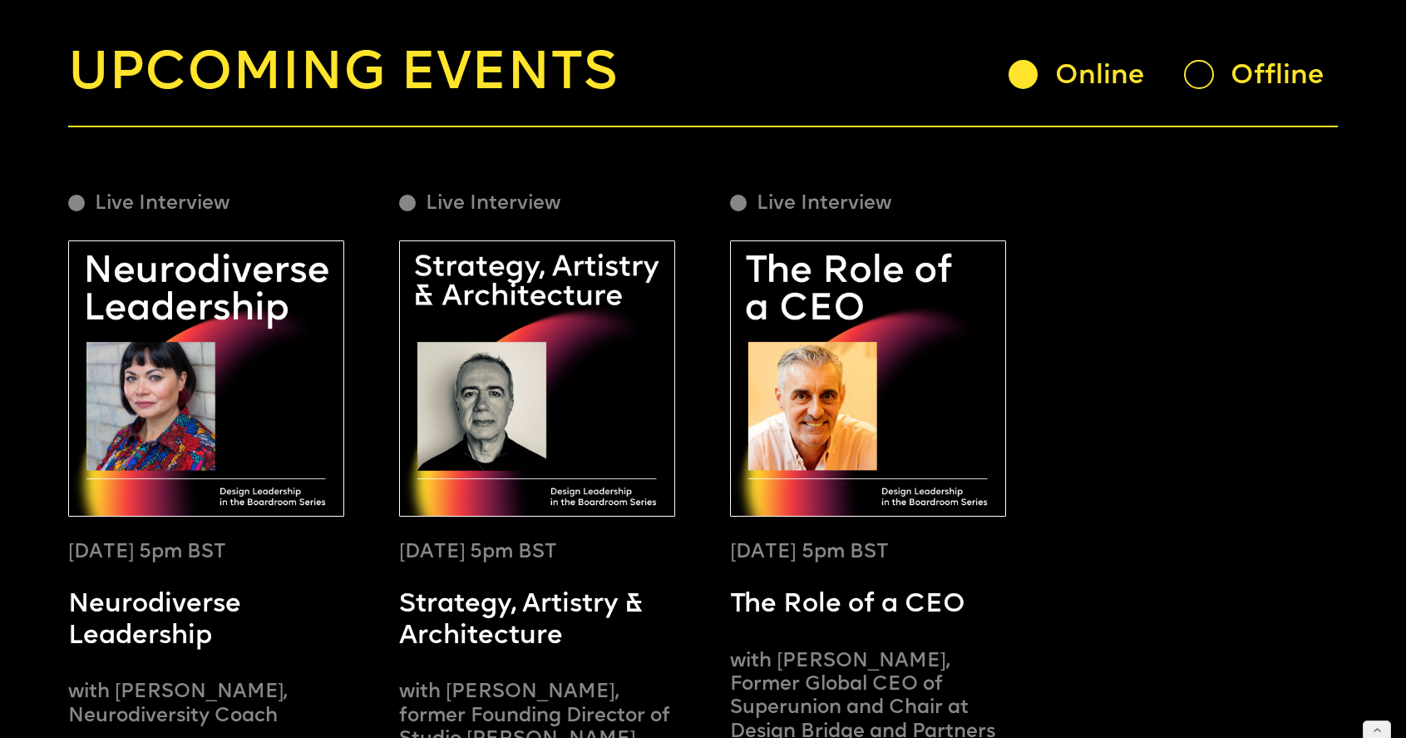
click at [1191, 86] on div at bounding box center [1198, 74] width 29 height 29
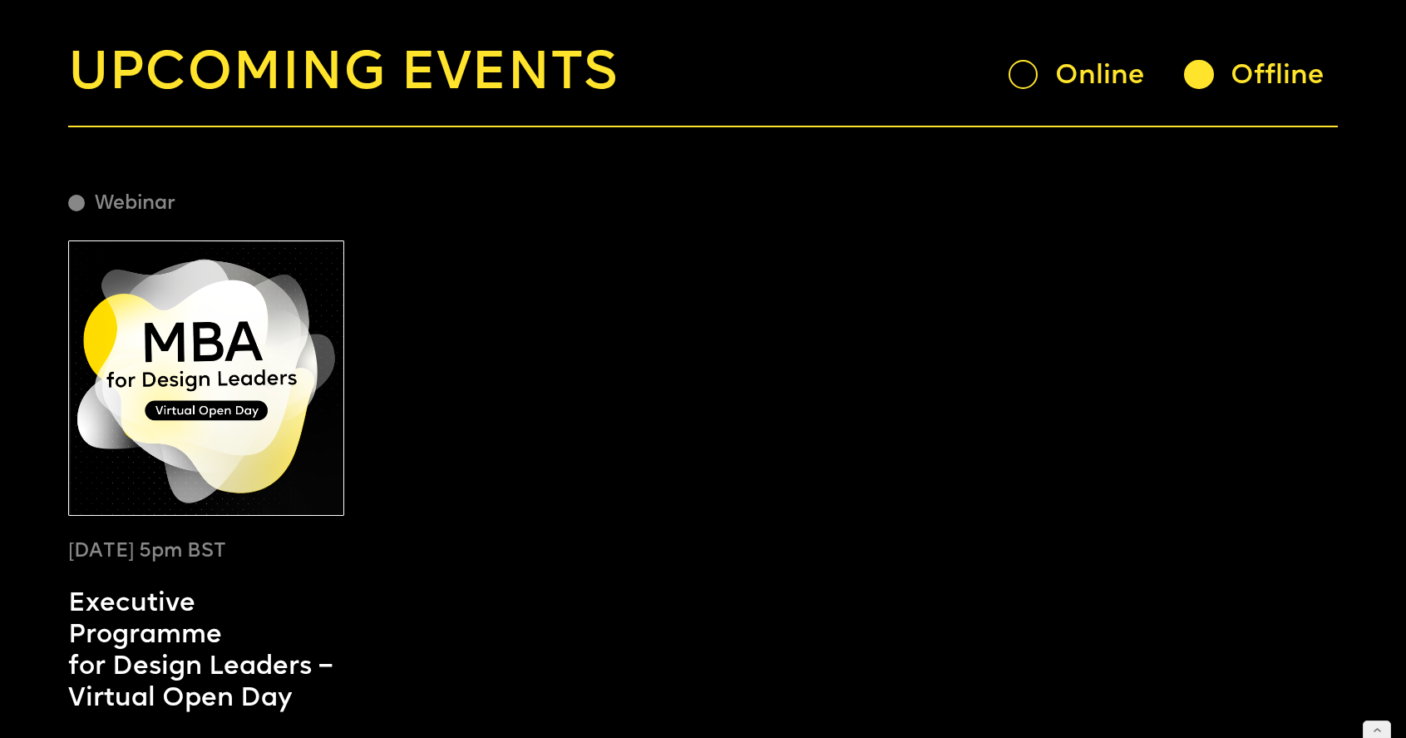
click at [1064, 67] on div "Online" at bounding box center [1108, 76] width 107 height 35
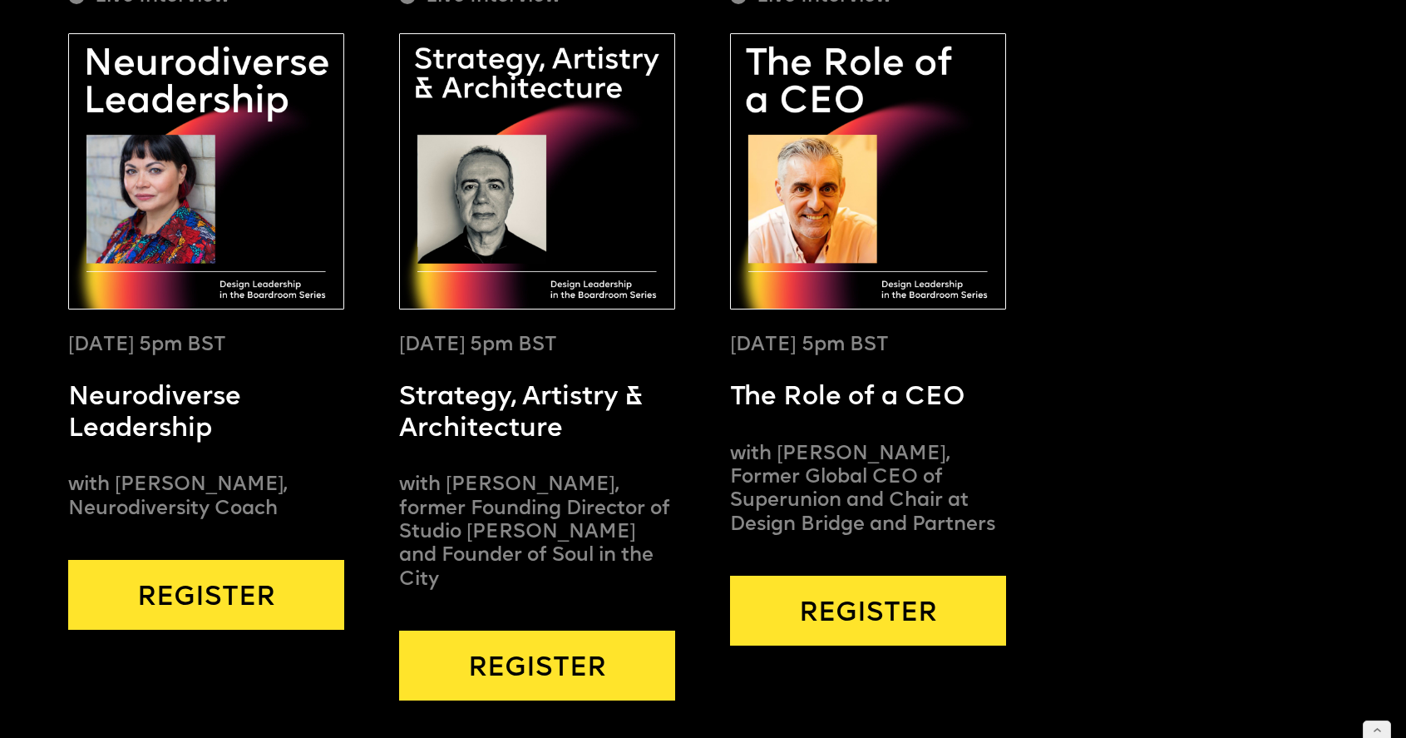
scroll to position [396, 0]
